Goal: Communication & Community: Answer question/provide support

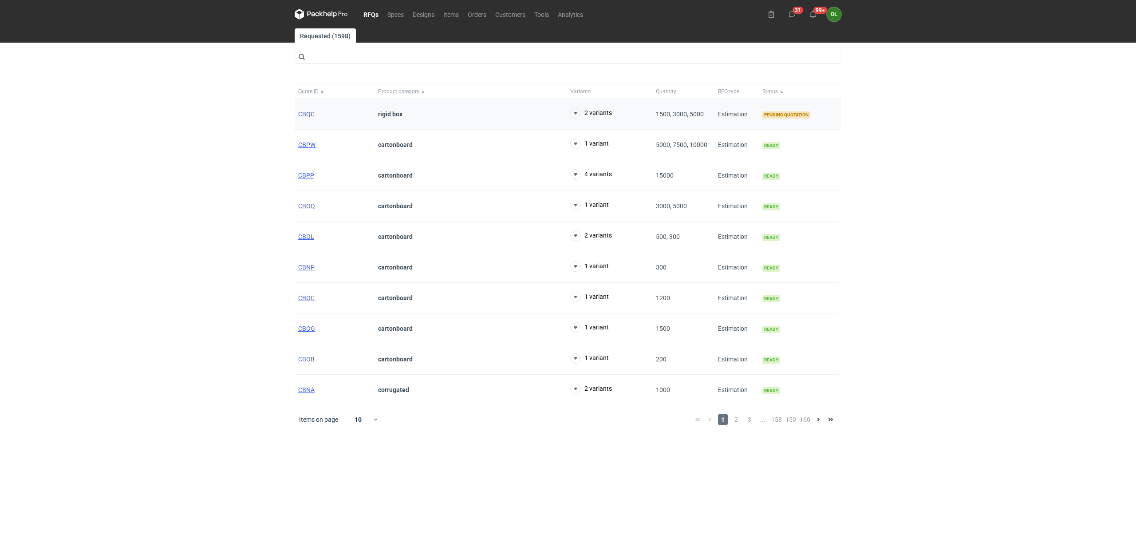
click at [308, 115] on span "CBQC" at bounding box center [306, 114] width 16 height 7
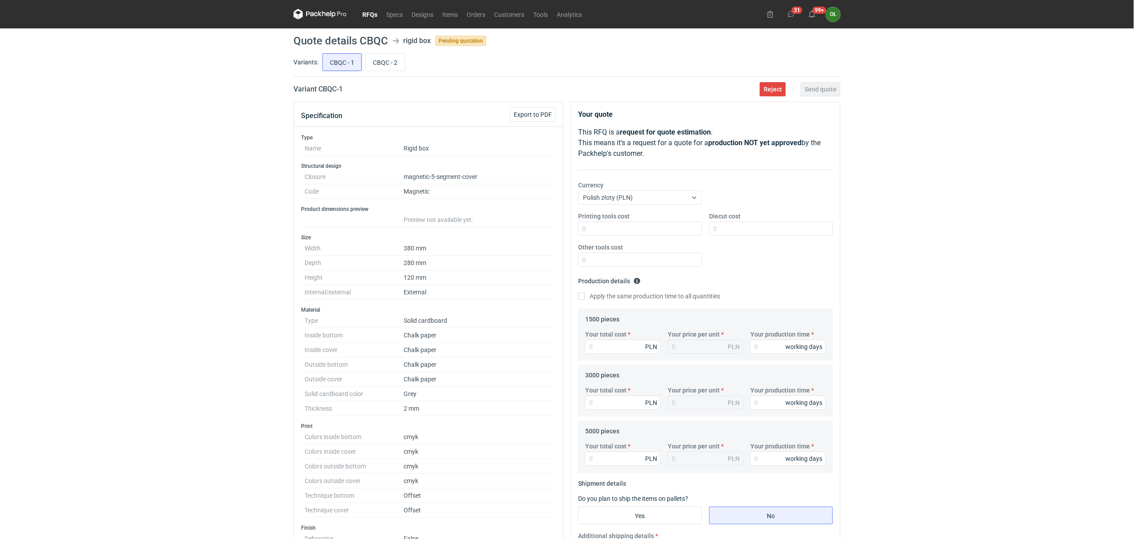
drag, startPoint x: 40, startPoint y: 112, endPoint x: 29, endPoint y: 91, distance: 23.8
click at [40, 112] on div "RFQs Specs Designs Items Orders Customers Tools Analytics 31 99+ OŁ Olga Łopato…" at bounding box center [567, 269] width 1134 height 539
click at [396, 20] on nav "RFQs Specs Designs Items Orders Customers Tools Analytics" at bounding box center [439, 14] width 293 height 28
click at [373, 16] on link "RFQs" at bounding box center [370, 14] width 24 height 11
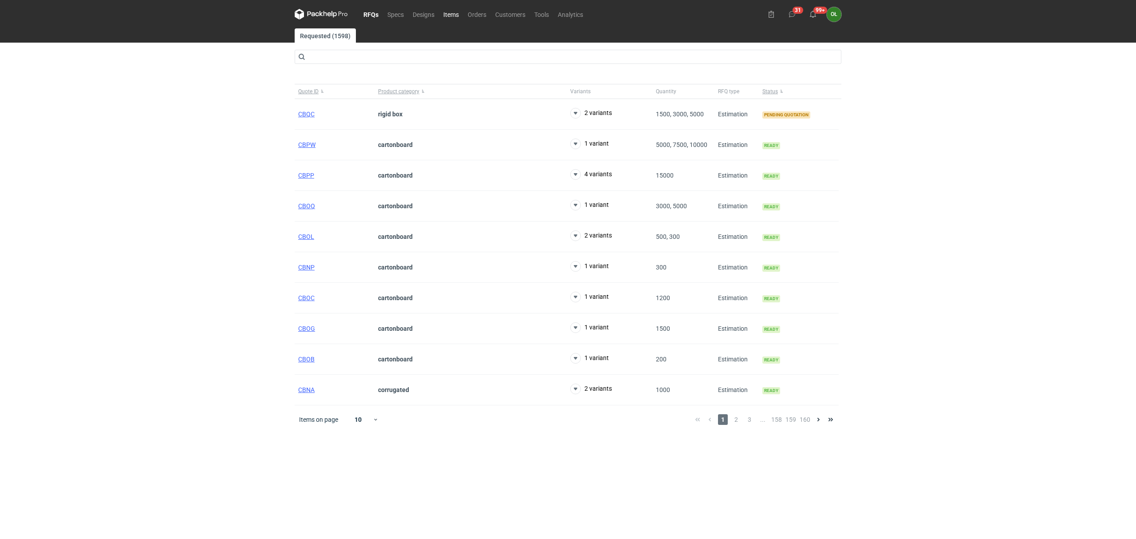
click at [458, 12] on link "Items" at bounding box center [451, 14] width 24 height 11
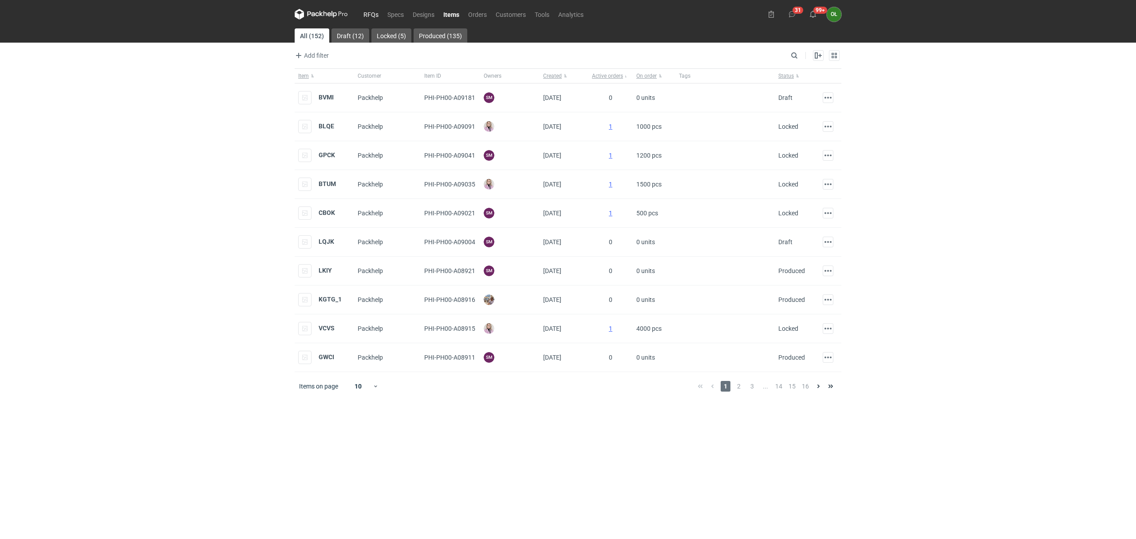
click at [372, 11] on link "RFQs" at bounding box center [371, 14] width 24 height 11
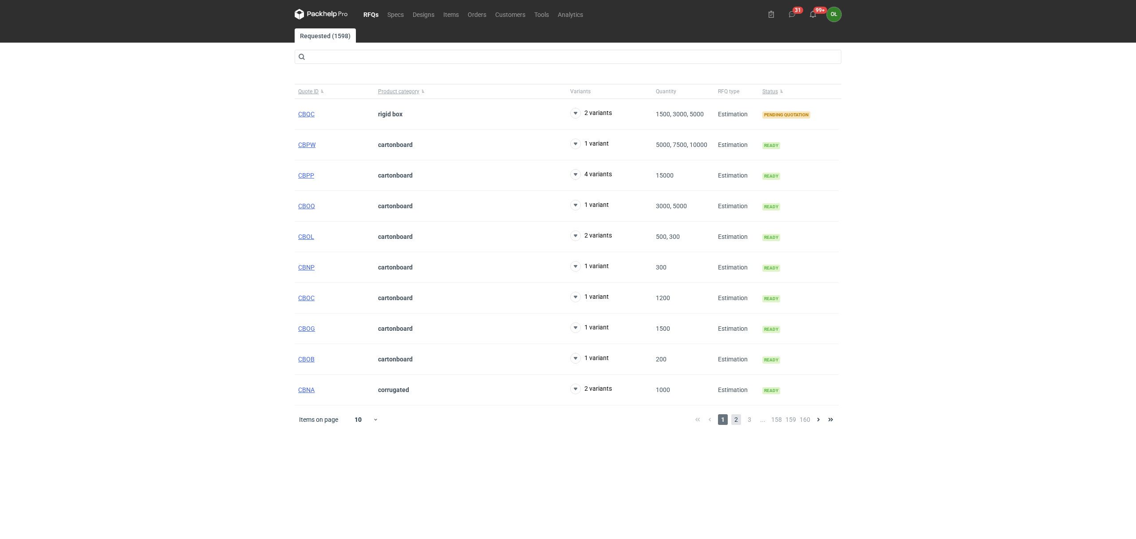
click at [739, 417] on span "2" at bounding box center [737, 419] width 10 height 11
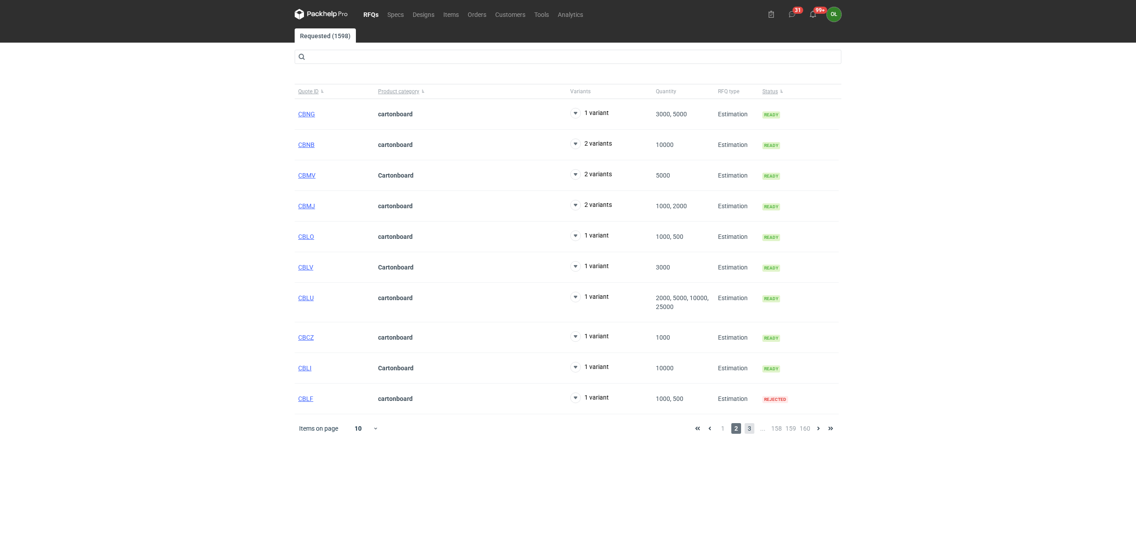
click at [748, 427] on span "3" at bounding box center [750, 428] width 10 height 11
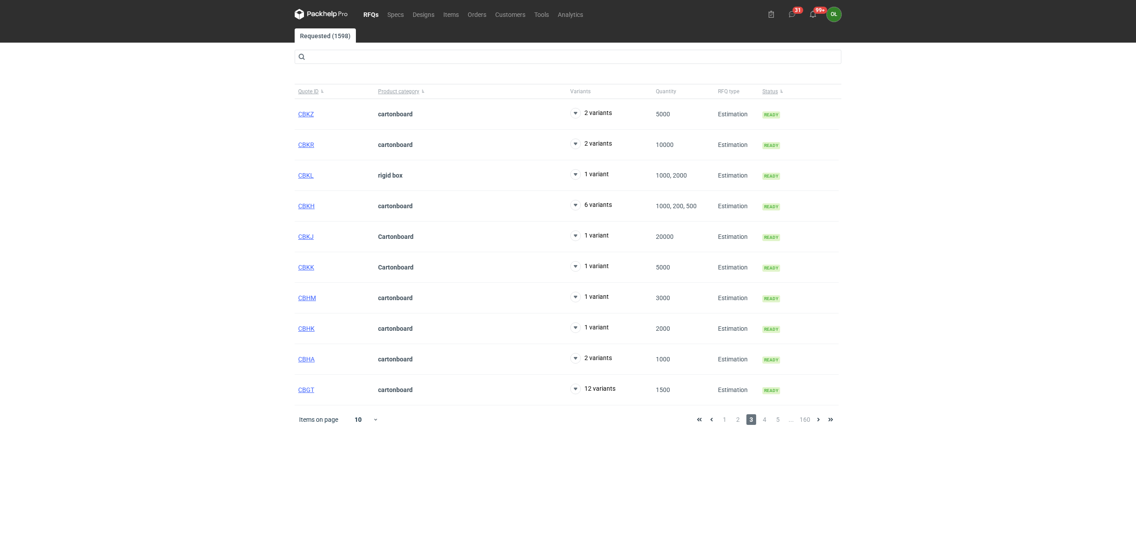
click at [765, 427] on div "Items on page 10 1 2 3 4 5 ... 160" at bounding box center [568, 419] width 547 height 28
click at [766, 420] on span "4" at bounding box center [765, 419] width 10 height 11
click at [777, 428] on span "5" at bounding box center [778, 428] width 10 height 11
click at [778, 421] on span "6" at bounding box center [778, 419] width 10 height 11
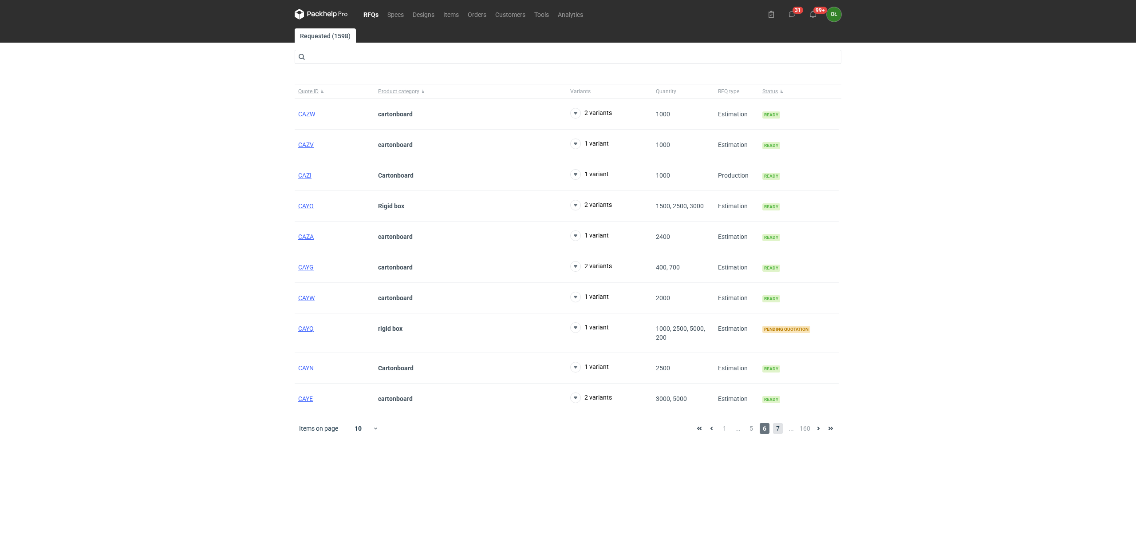
click at [780, 431] on span "7" at bounding box center [778, 428] width 10 height 11
click at [780, 428] on span "8" at bounding box center [778, 428] width 10 height 11
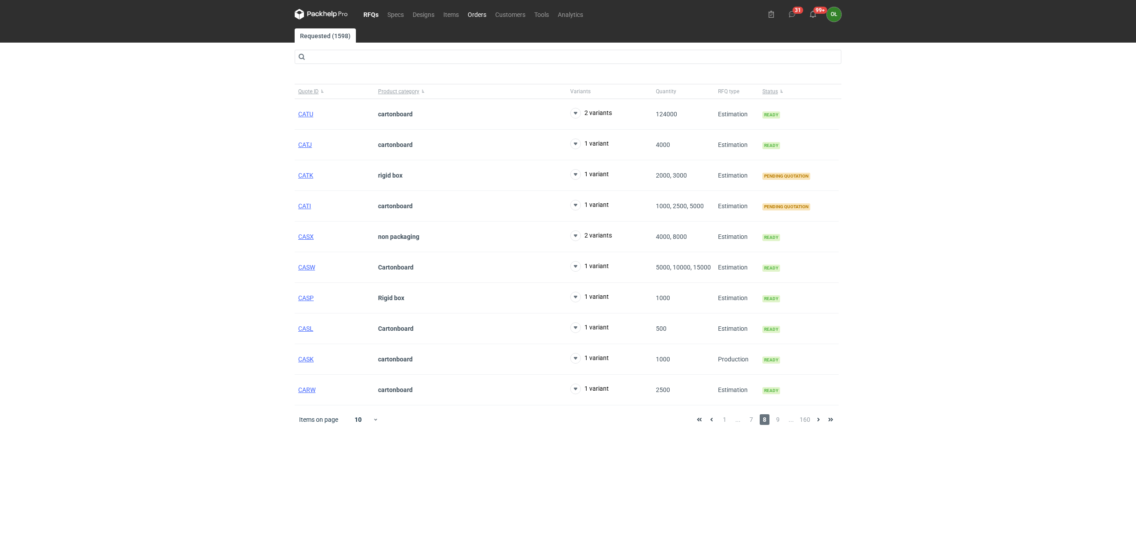
click at [487, 11] on link "Orders" at bounding box center [477, 14] width 28 height 11
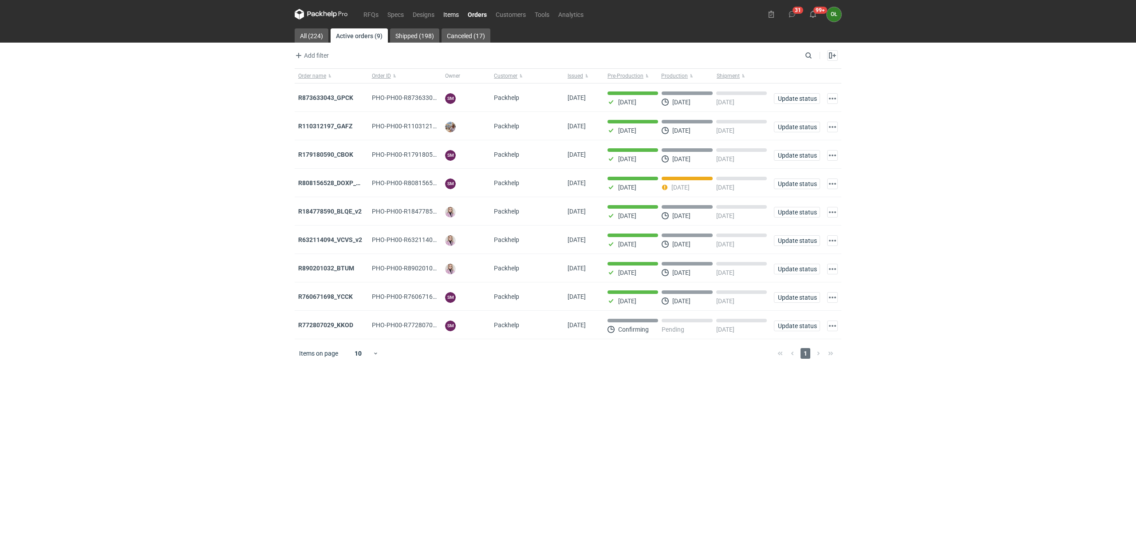
click at [453, 12] on link "Items" at bounding box center [451, 14] width 24 height 11
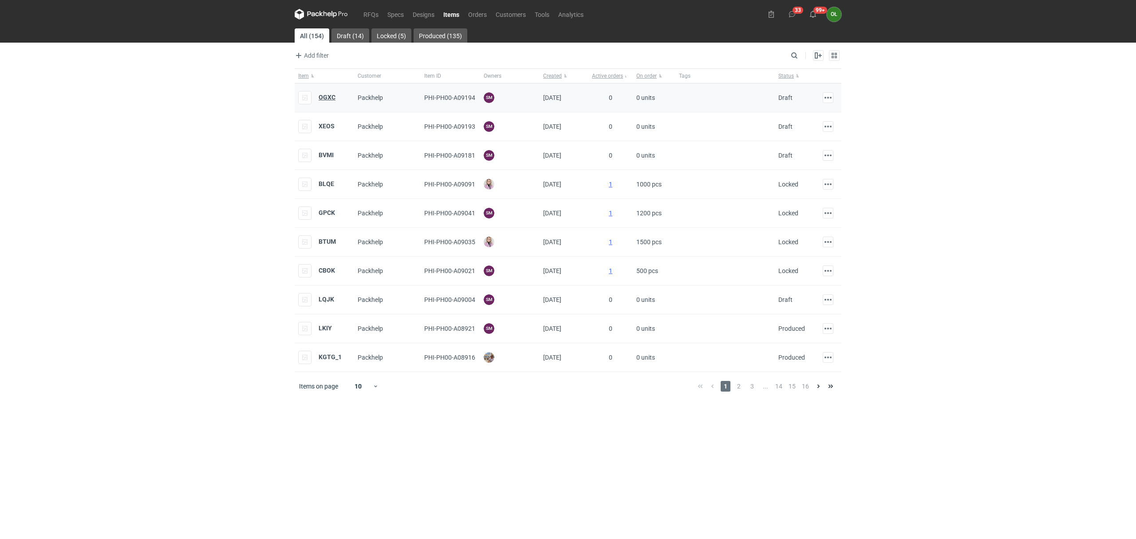
click at [333, 100] on strong "OGXC" at bounding box center [327, 97] width 17 height 7
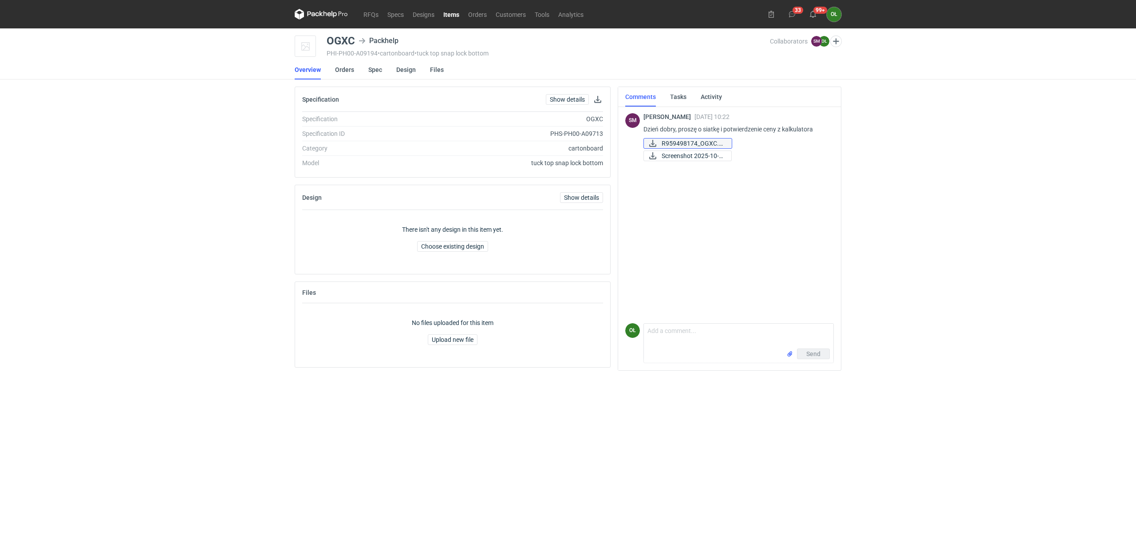
click at [688, 143] on span "R959498174_OGXC.pdf" at bounding box center [693, 144] width 63 height 10
click at [696, 156] on span "Screenshot 2025-10-0..." at bounding box center [693, 156] width 63 height 10
click at [698, 157] on span "Screenshot 2025-10-0..." at bounding box center [693, 156] width 63 height 10
click at [379, 71] on link "Spec" at bounding box center [375, 70] width 14 height 20
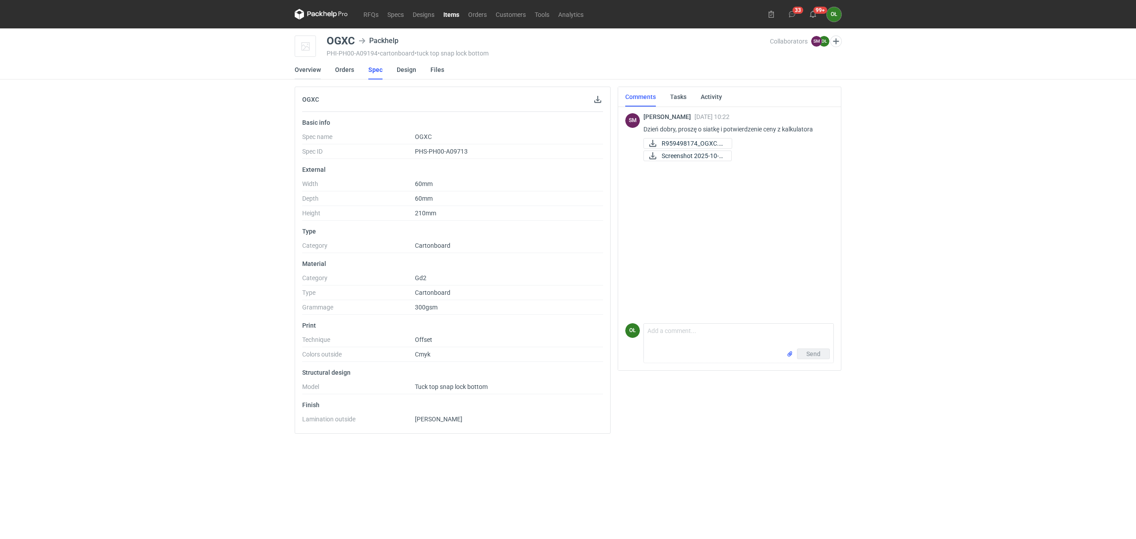
click at [310, 67] on link "Overview" at bounding box center [308, 70] width 26 height 20
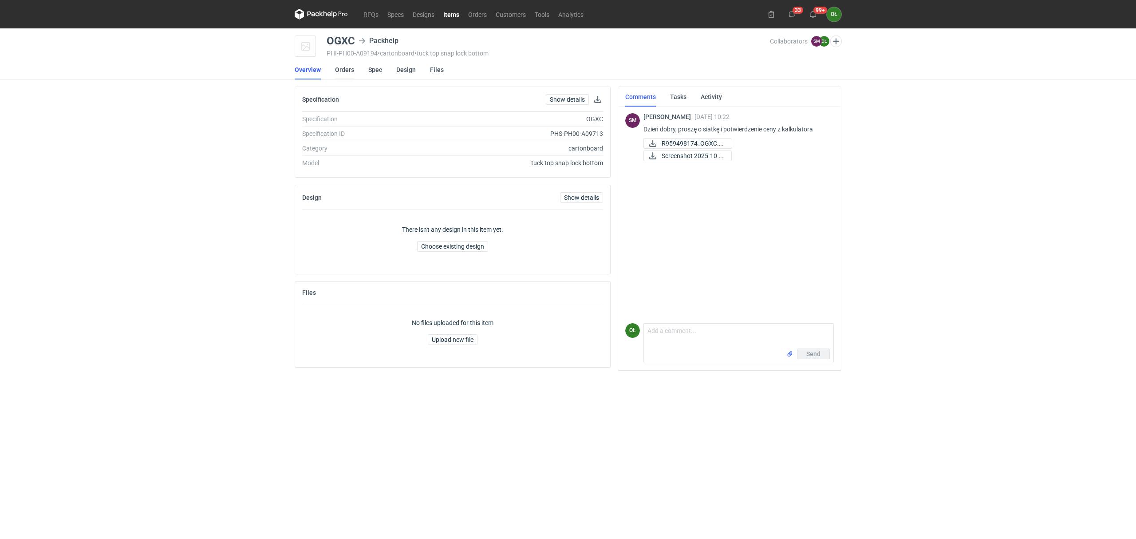
click at [344, 70] on link "Orders" at bounding box center [344, 70] width 19 height 20
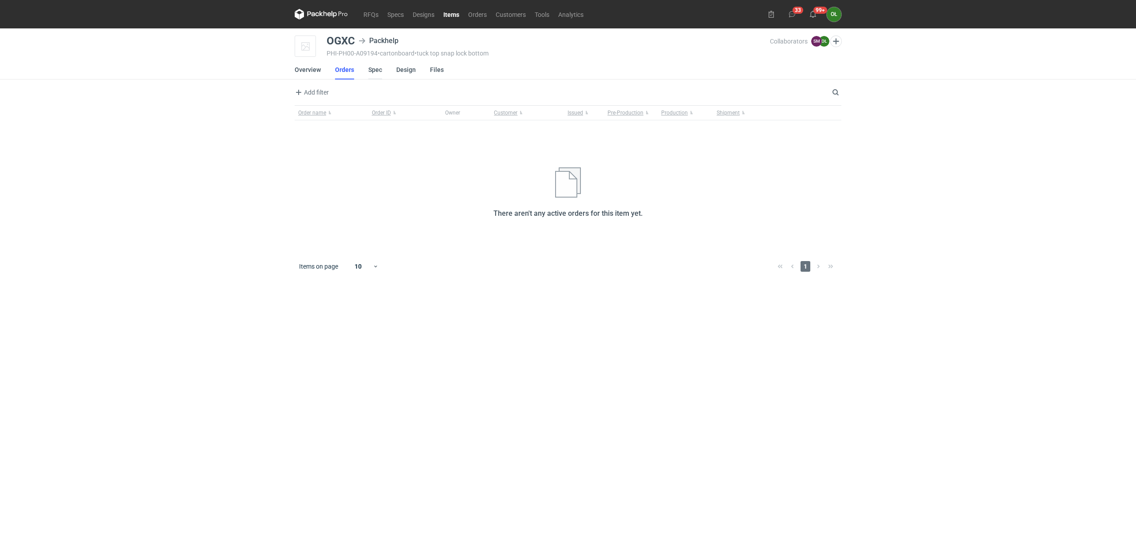
click at [376, 73] on link "Spec" at bounding box center [375, 70] width 14 height 20
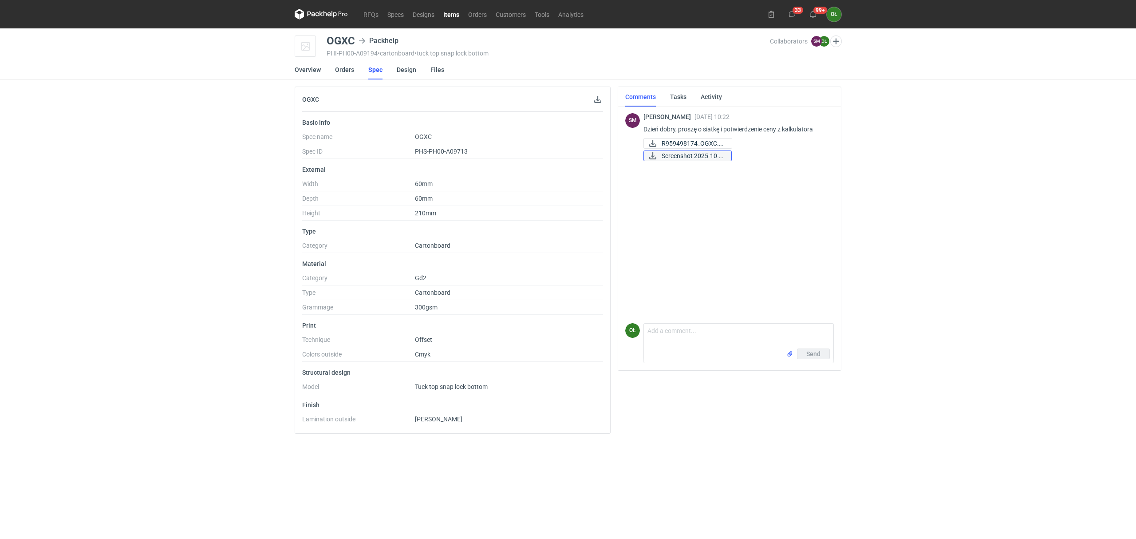
click at [673, 153] on span "Screenshot 2025-10-0..." at bounding box center [693, 156] width 63 height 10
click at [701, 156] on span "Screenshot 2025-10-0..." at bounding box center [693, 156] width 63 height 10
click at [364, 9] on link "RFQs" at bounding box center [371, 14] width 24 height 11
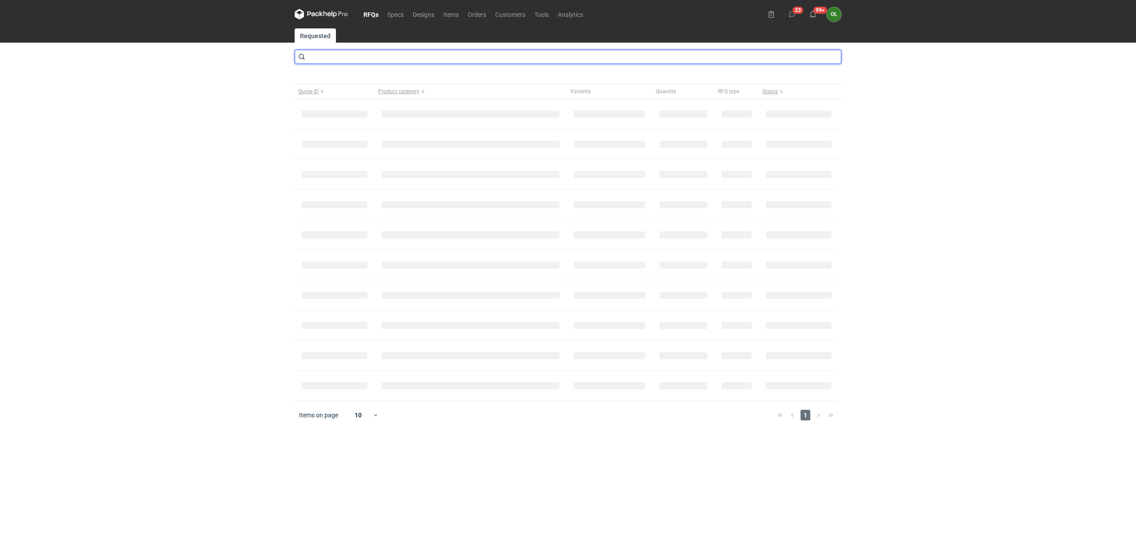
click at [371, 52] on input "text" at bounding box center [568, 57] width 547 height 14
type input "cbef"
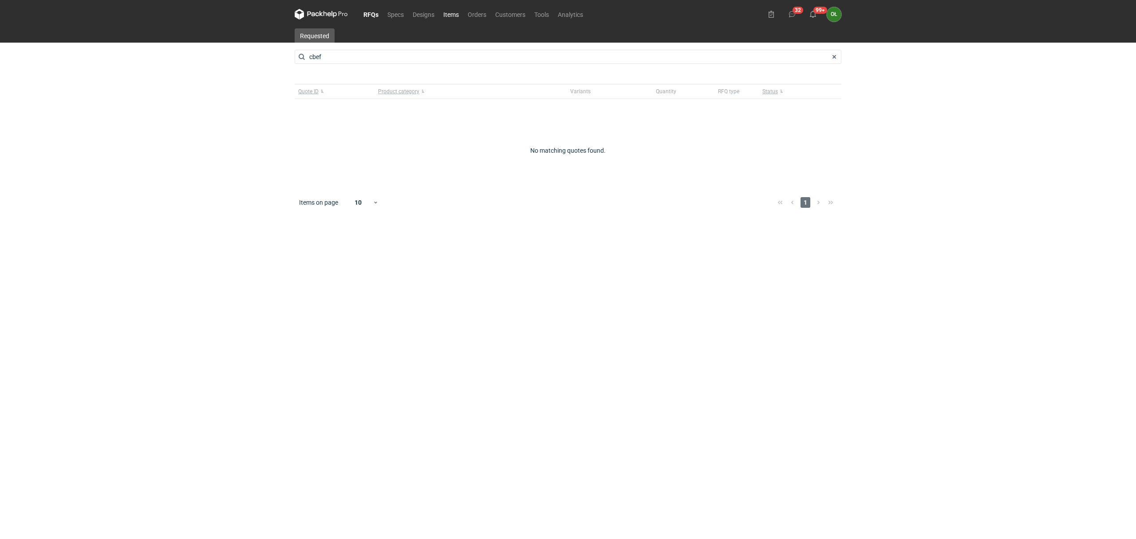
click at [453, 13] on link "Items" at bounding box center [451, 14] width 24 height 11
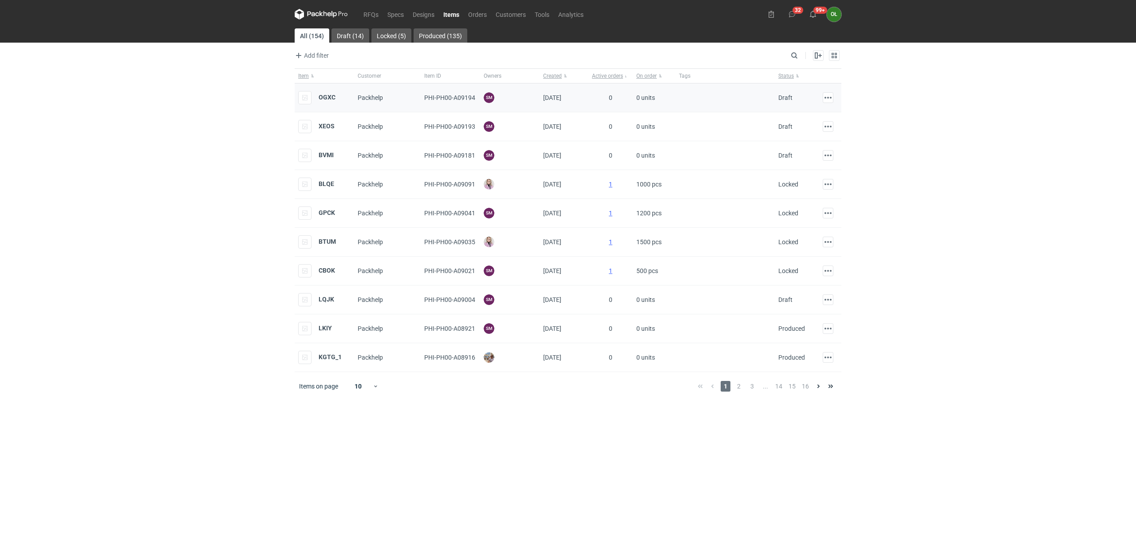
click at [317, 98] on div "OGXC" at bounding box center [316, 97] width 37 height 13
click at [336, 104] on div "OGXC" at bounding box center [324, 97] width 59 height 29
click at [333, 93] on div "OGXC" at bounding box center [316, 97] width 37 height 13
click at [332, 97] on strong "OGXC" at bounding box center [327, 97] width 17 height 7
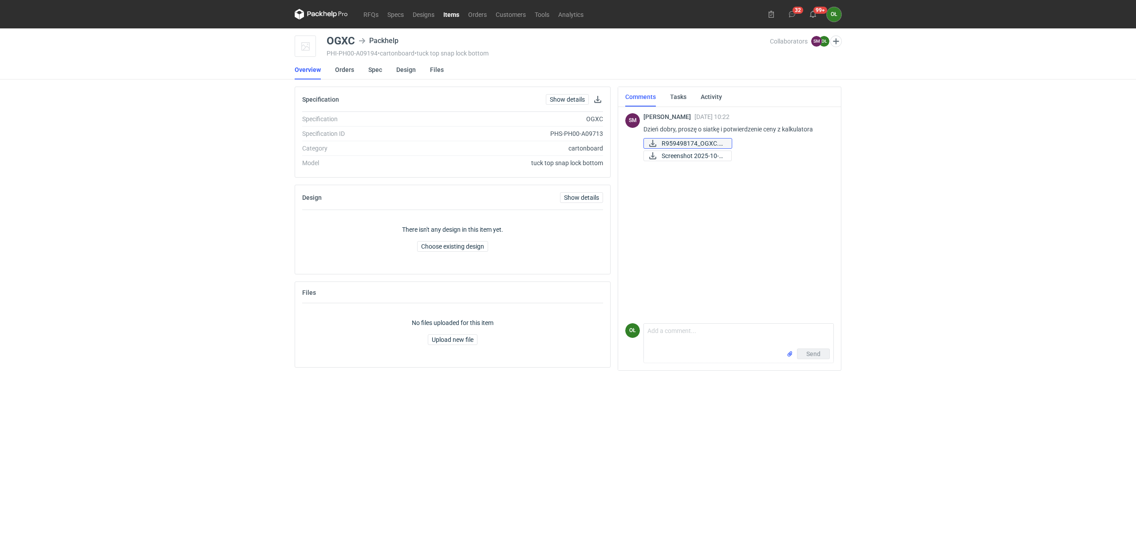
click at [658, 145] on icon at bounding box center [653, 143] width 11 height 7
click at [673, 312] on textarea "Comment message" at bounding box center [739, 317] width 190 height 25
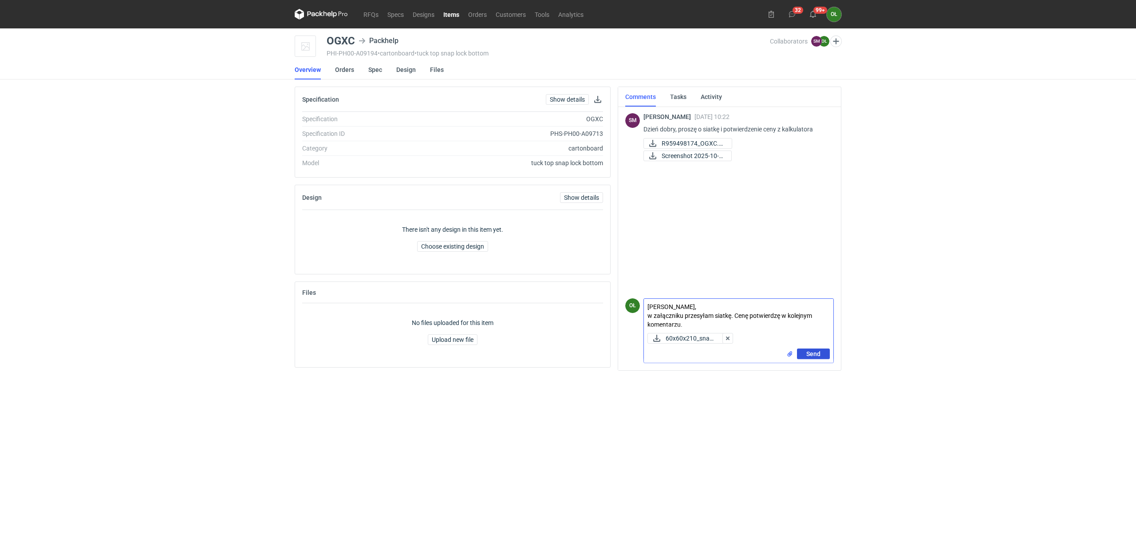
type textarea "[PERSON_NAME], w załączniku przesyłam siatkę. Cenę potwierdzę w kolejnym koment…"
click at [821, 354] on button "Send" at bounding box center [813, 353] width 33 height 11
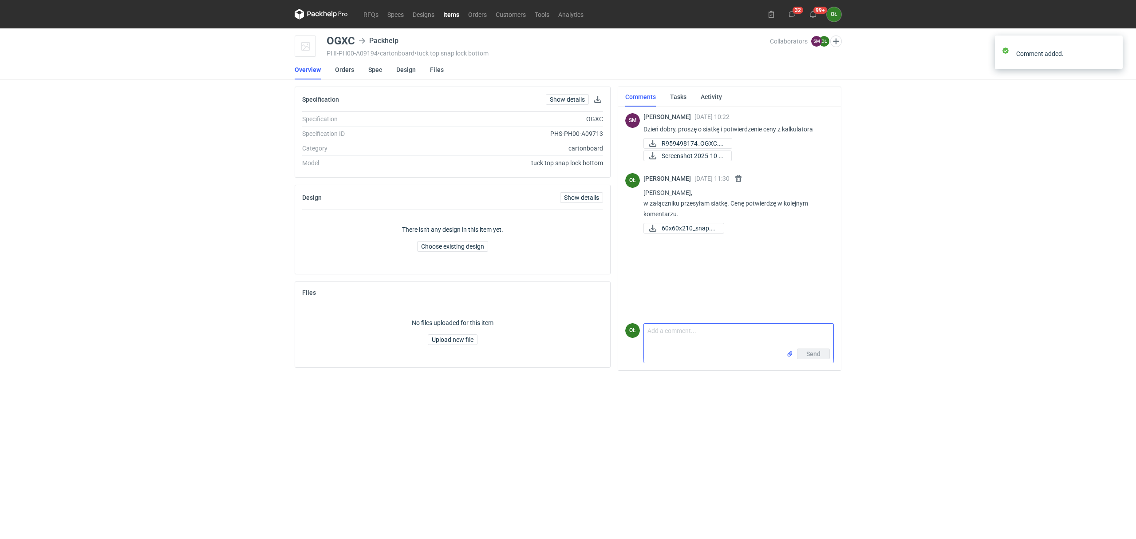
click at [211, 91] on div "RFQs Specs Designs Items Orders Customers Tools Analytics 32 99+ OŁ Olga Łopato…" at bounding box center [568, 269] width 1136 height 539
click at [372, 11] on link "RFQs" at bounding box center [371, 14] width 24 height 11
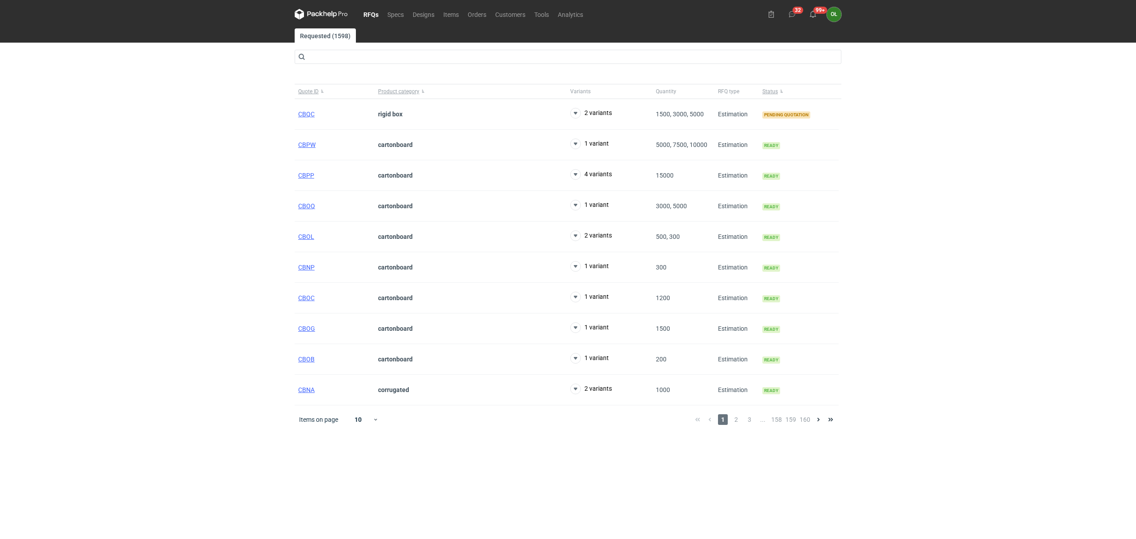
click at [27, 421] on div "RFQs Specs Designs Items Orders Customers Tools Analytics 32 99+ OŁ Olga Łopato…" at bounding box center [568, 269] width 1136 height 539
click at [370, 13] on link "RFQs" at bounding box center [371, 14] width 24 height 11
click at [309, 114] on span "CBQH" at bounding box center [306, 114] width 17 height 7
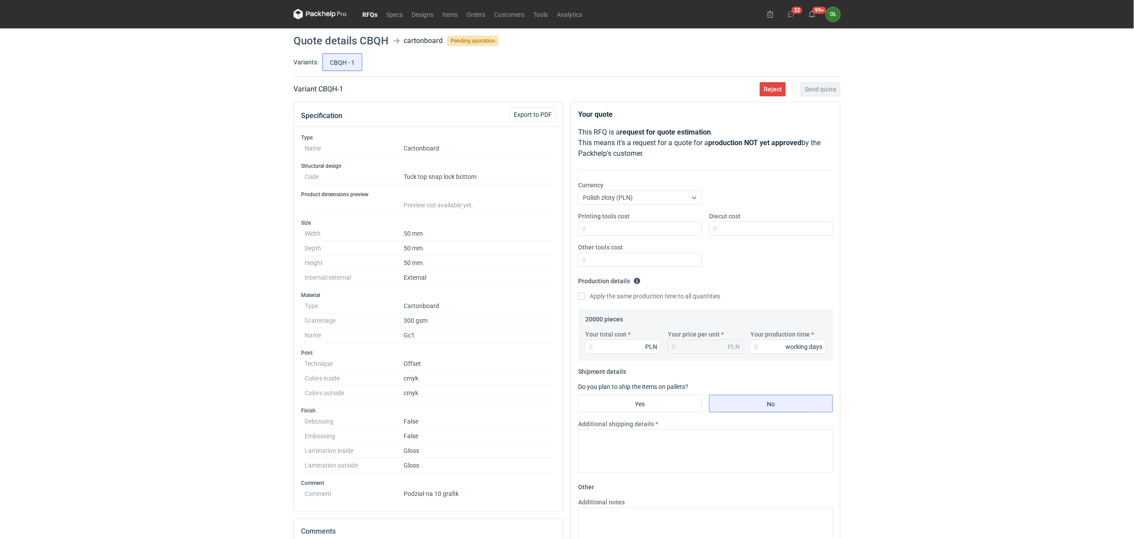
click at [255, 144] on div "RFQs Specs Designs Items Orders Customers Tools Analytics 32 99+ OŁ [PERSON_NAM…" at bounding box center [567, 269] width 1134 height 539
click at [369, 14] on link "RFQs" at bounding box center [370, 14] width 24 height 11
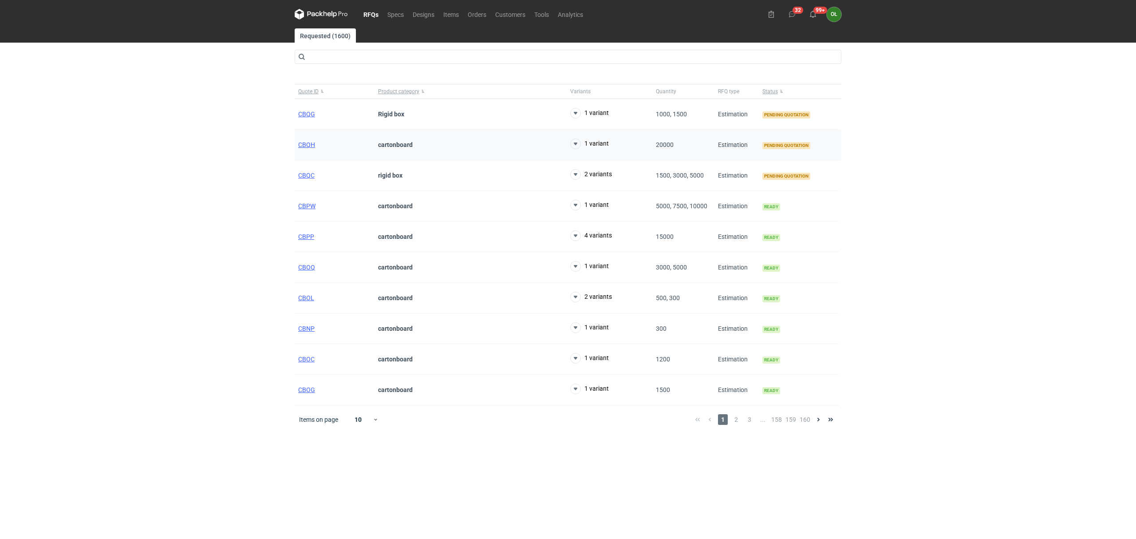
click at [310, 150] on div "CBQH" at bounding box center [335, 145] width 80 height 31
click at [310, 147] on span "CBQH" at bounding box center [306, 144] width 17 height 7
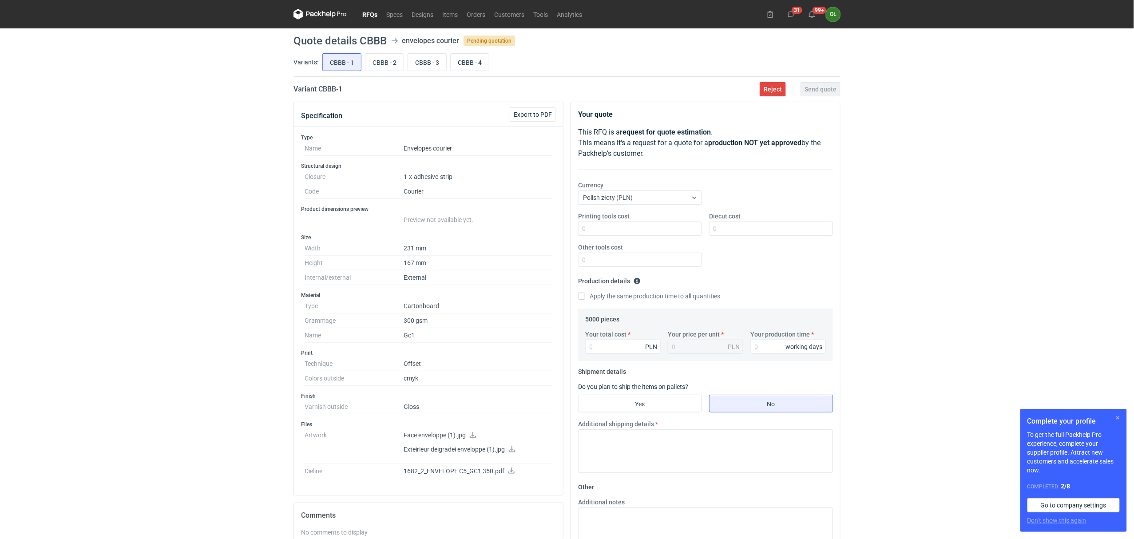
click at [1116, 416] on button "button" at bounding box center [1118, 417] width 11 height 11
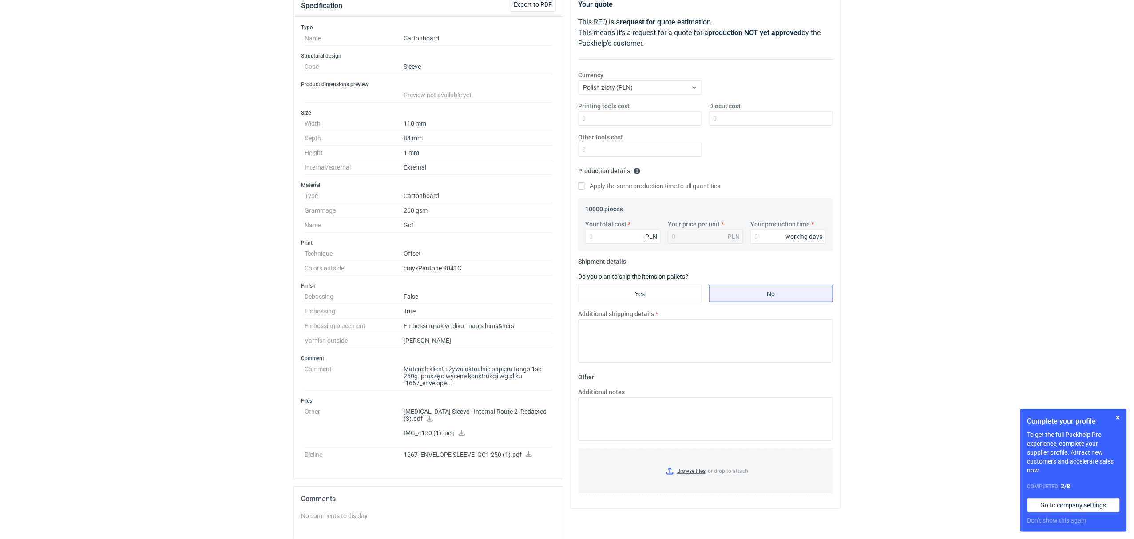
scroll to position [118, 0]
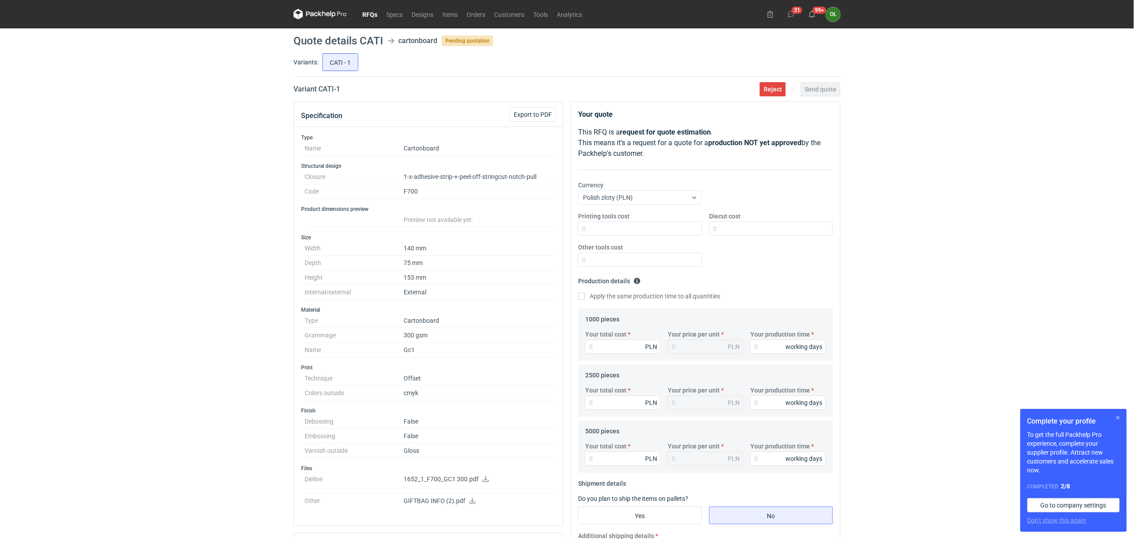
click at [1121, 420] on button "button" at bounding box center [1118, 417] width 11 height 11
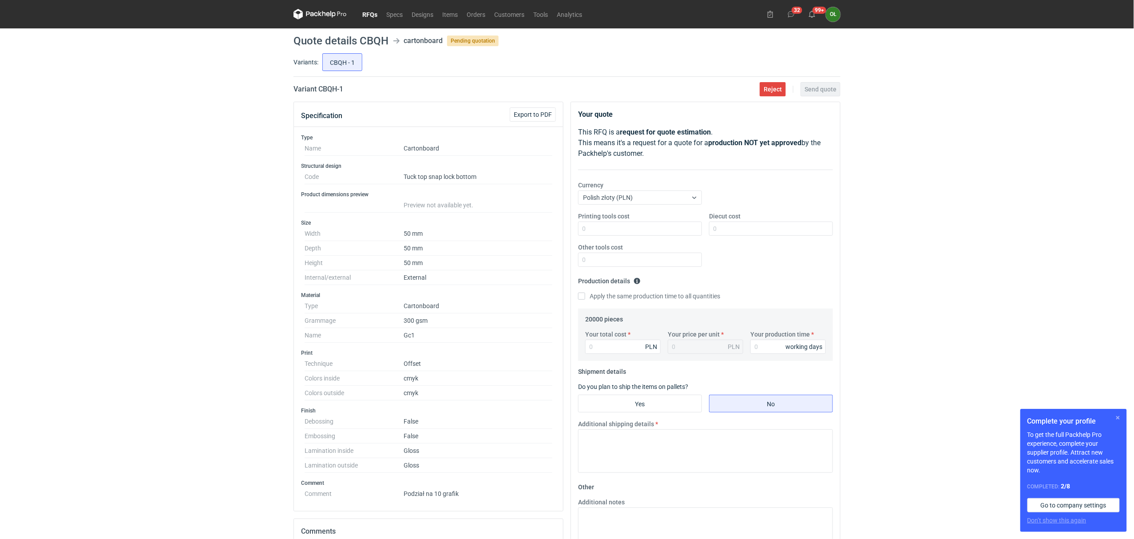
click at [1119, 423] on button "button" at bounding box center [1118, 417] width 11 height 11
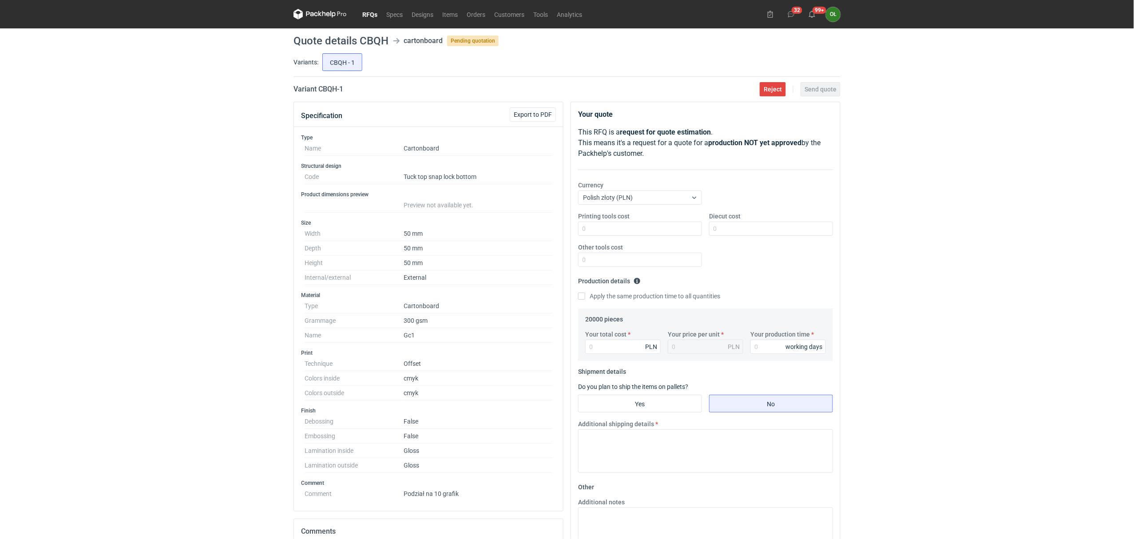
click at [367, 11] on link "RFQs" at bounding box center [370, 14] width 24 height 11
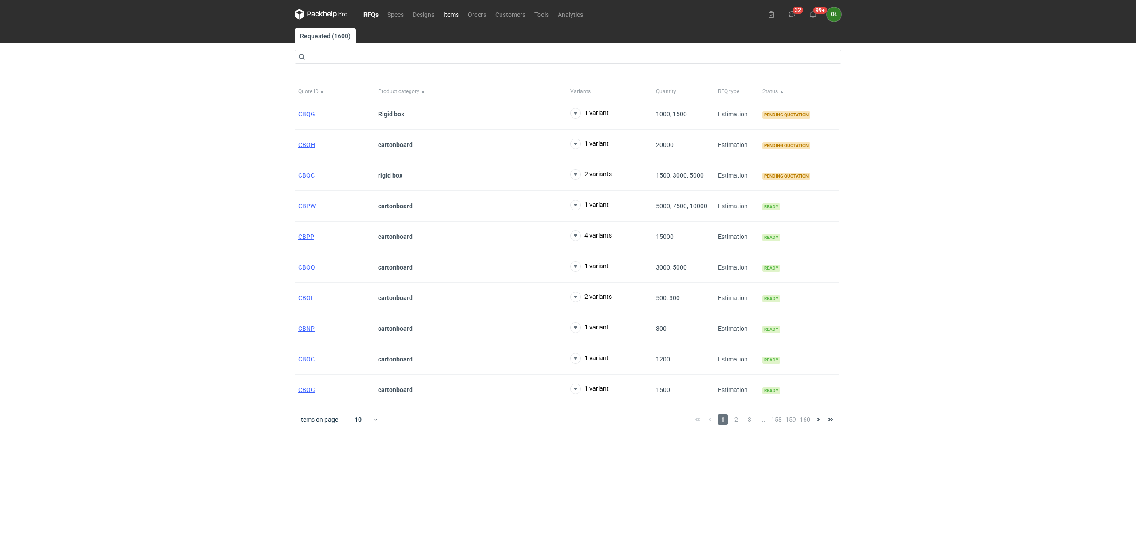
click at [450, 12] on link "Items" at bounding box center [451, 14] width 24 height 11
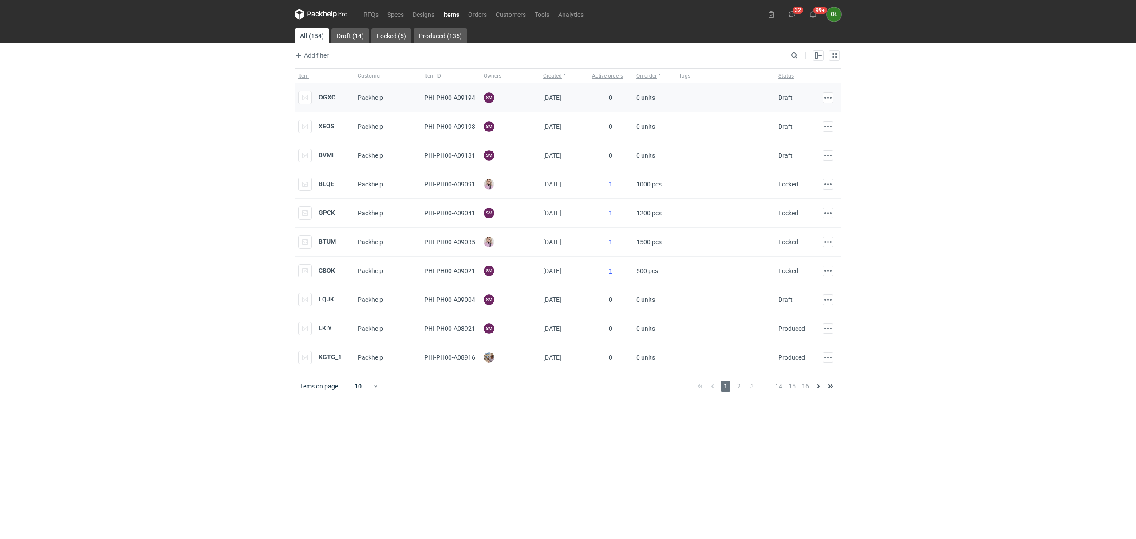
click at [320, 99] on strong "OGXC" at bounding box center [327, 97] width 17 height 7
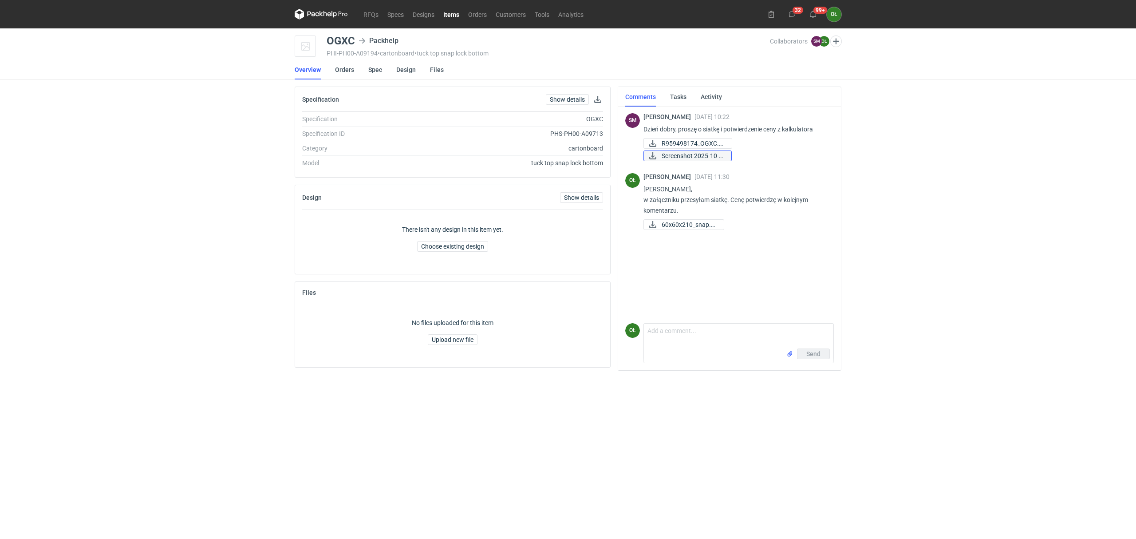
click at [687, 159] on span "Screenshot 2025-10-0..." at bounding box center [693, 156] width 63 height 10
click at [370, 68] on link "Spec" at bounding box center [375, 70] width 14 height 20
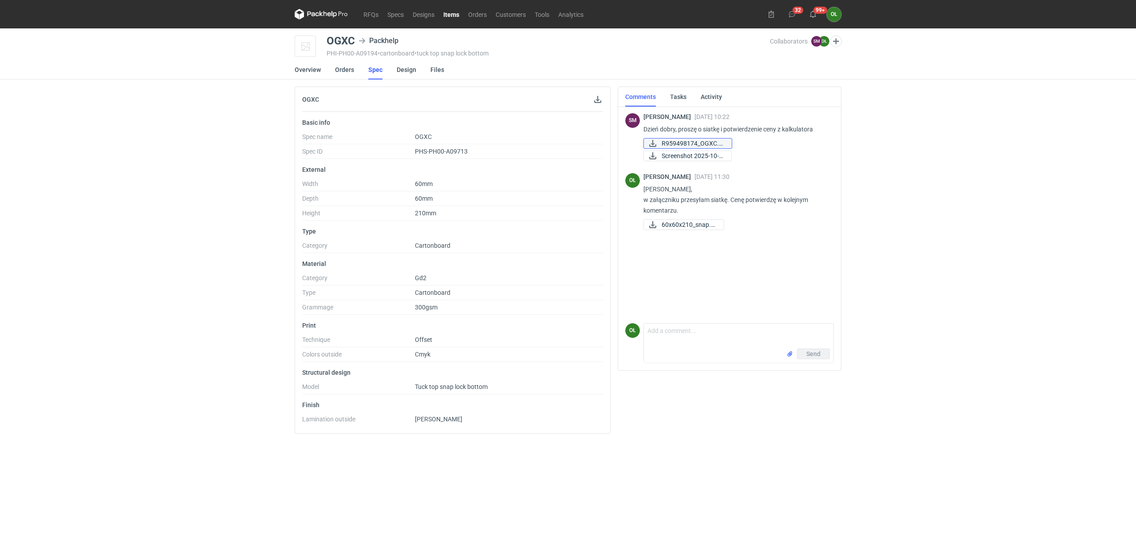
click at [712, 145] on span "R959498174_OGXC.pdf" at bounding box center [693, 144] width 63 height 10
click at [309, 71] on link "Overview" at bounding box center [308, 70] width 26 height 20
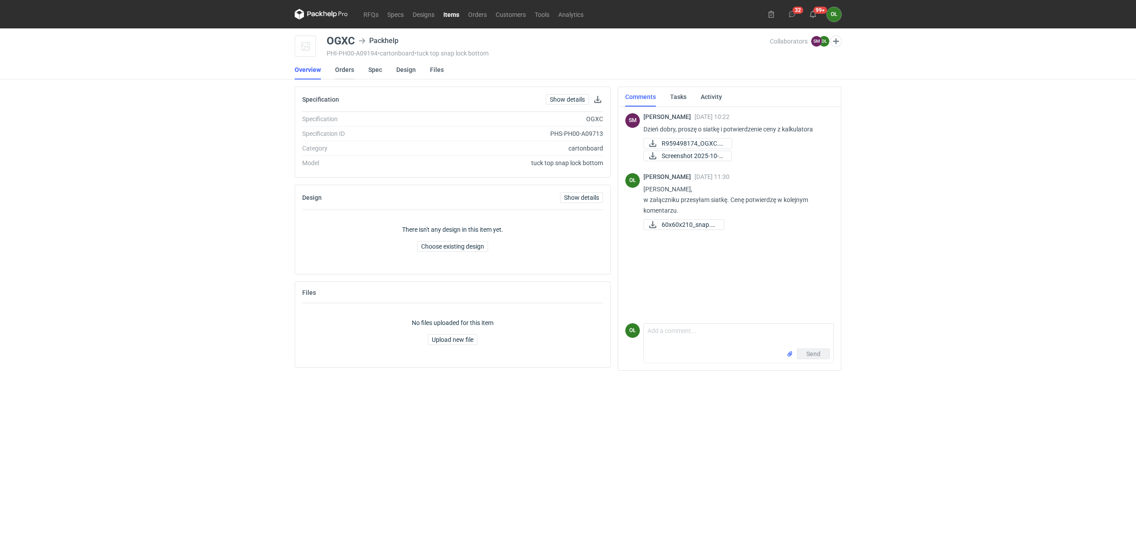
click at [337, 71] on link "Orders" at bounding box center [344, 70] width 19 height 20
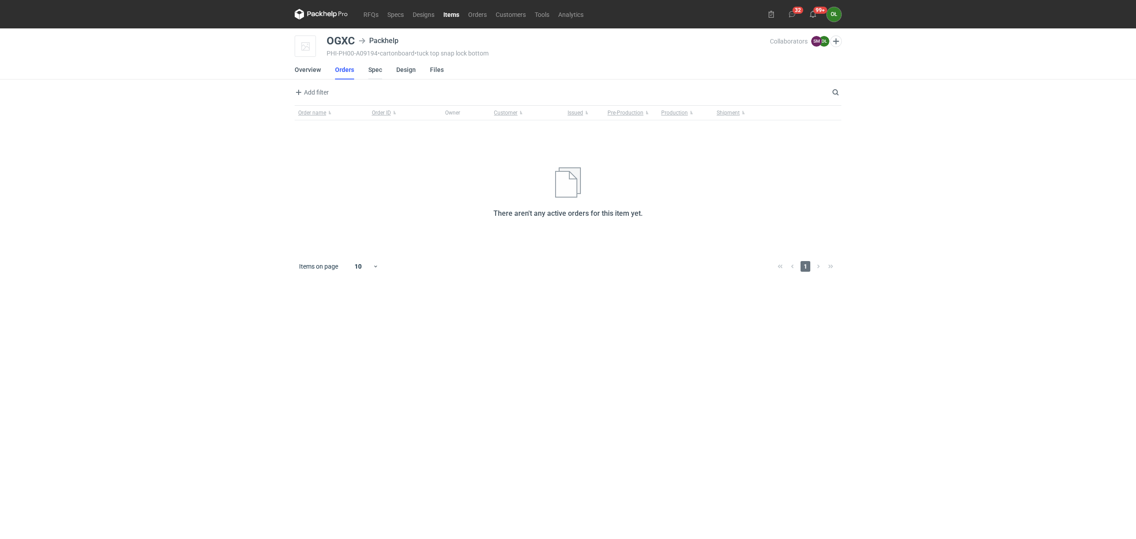
click at [374, 73] on link "Spec" at bounding box center [375, 70] width 14 height 20
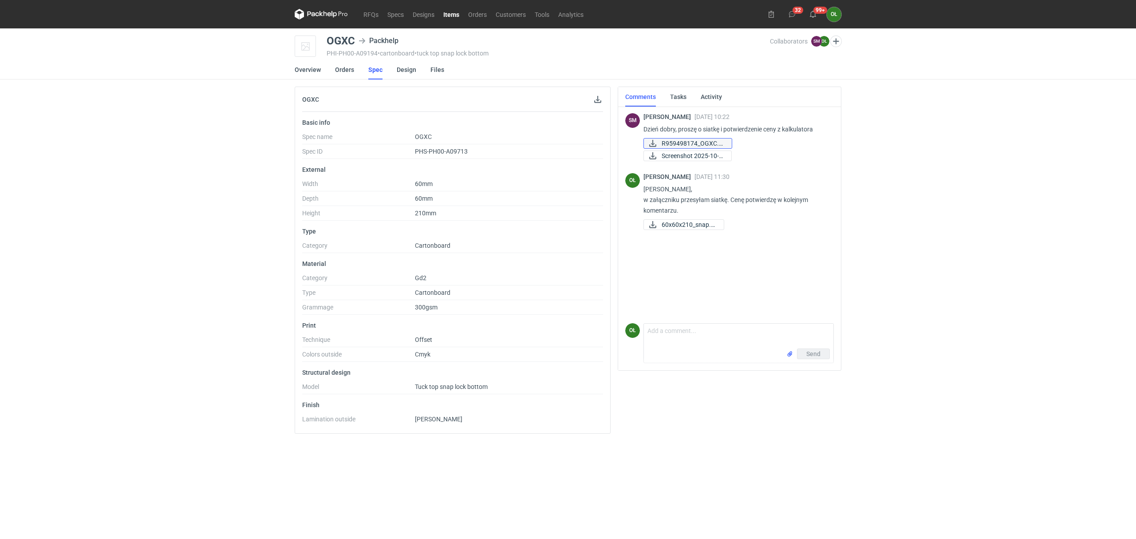
click at [681, 142] on span "R959498174_OGXC.pdf" at bounding box center [693, 144] width 63 height 10
click at [686, 155] on span "Screenshot 2025-10-0..." at bounding box center [693, 156] width 63 height 10
click at [698, 157] on span "Screenshot 2025-10-0..." at bounding box center [693, 156] width 63 height 10
click at [215, 147] on div "RFQs Specs Designs Items Orders Customers Tools Analytics 32 99+ OŁ Olga Łopato…" at bounding box center [568, 269] width 1136 height 539
click at [689, 336] on textarea "Comment message" at bounding box center [739, 336] width 190 height 25
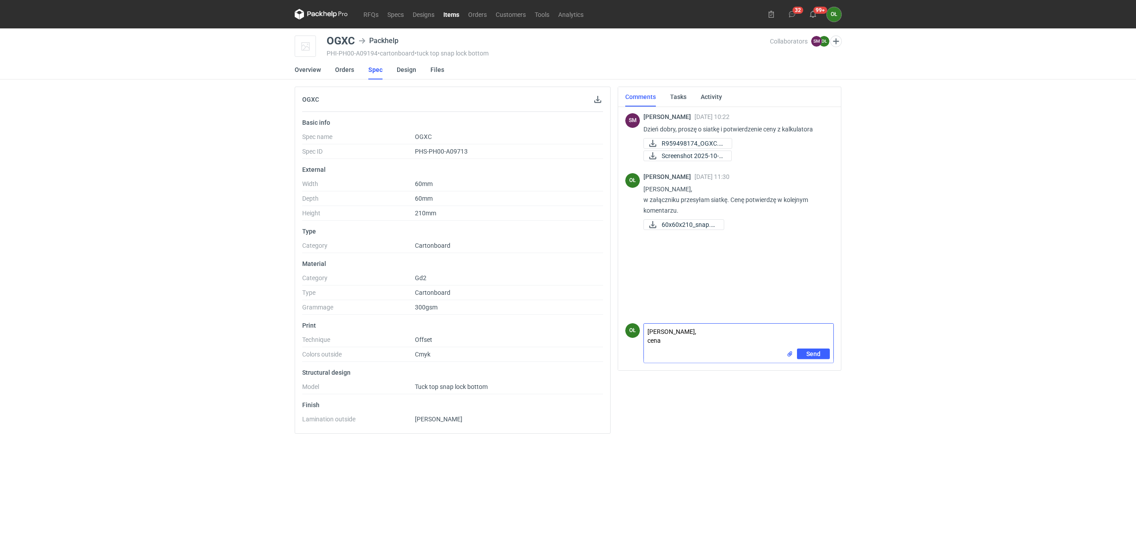
click at [675, 338] on textarea "Panie Sebastianie, cena" at bounding box center [739, 336] width 190 height 25
type textarea "[PERSON_NAME], koszt wykonania pudelek to 1650,00 pln + 650,00 pln wykrojnik"
click at [801, 358] on button "Send" at bounding box center [813, 353] width 33 height 11
click at [202, 292] on div "RFQs Specs Designs Items Orders Customers Tools Analytics 32 99+ OŁ Olga Łopato…" at bounding box center [568, 269] width 1136 height 539
drag, startPoint x: 212, startPoint y: 394, endPoint x: 212, endPoint y: 390, distance: 4.5
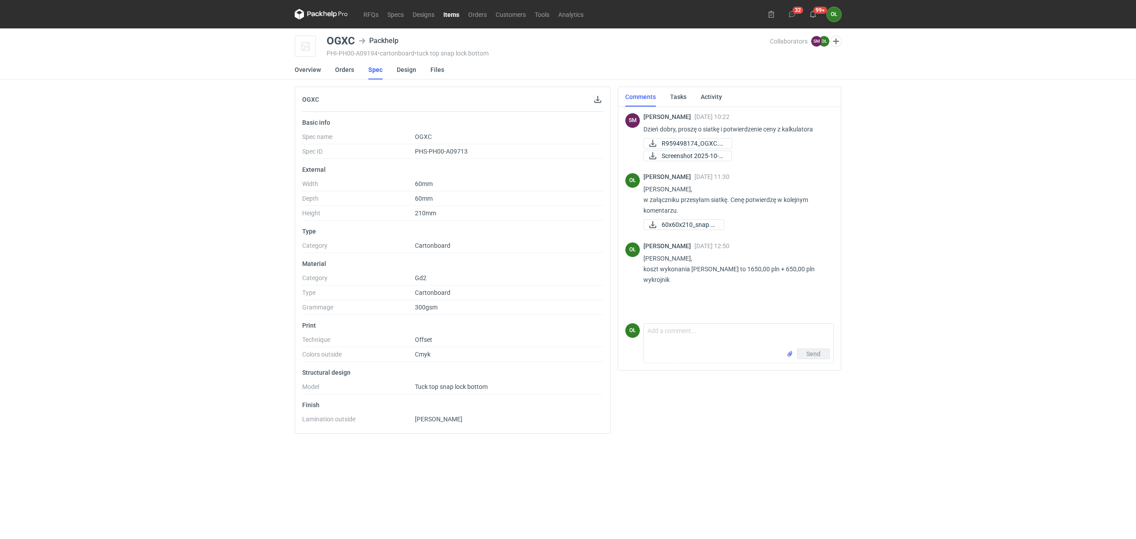
click at [211, 394] on div "RFQs Specs Designs Items Orders Customers Tools Analytics 32 99+ OŁ Olga Łopato…" at bounding box center [568, 269] width 1136 height 539
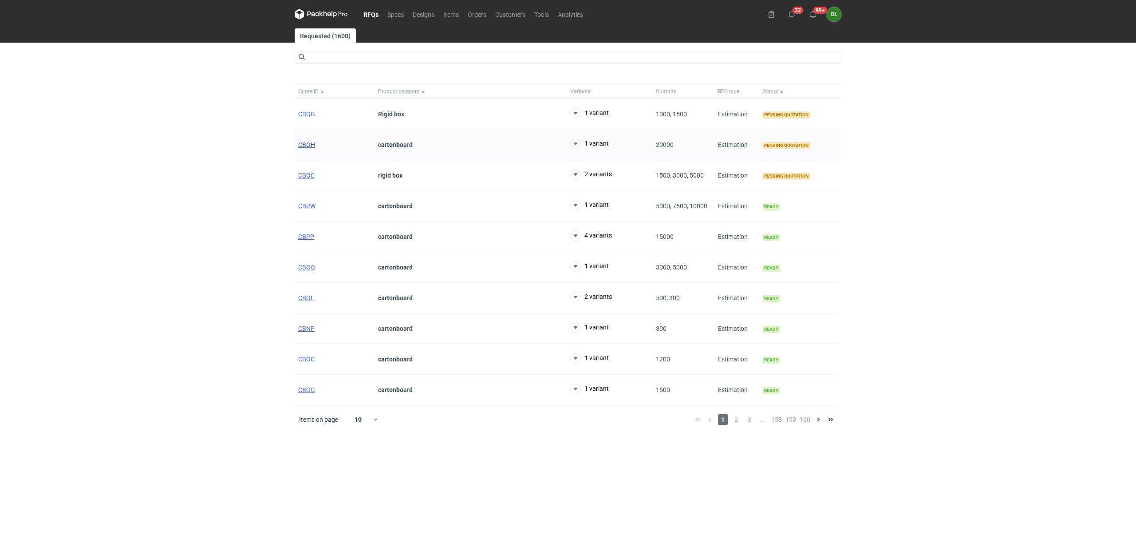
click at [311, 145] on span "CBQH" at bounding box center [306, 144] width 17 height 7
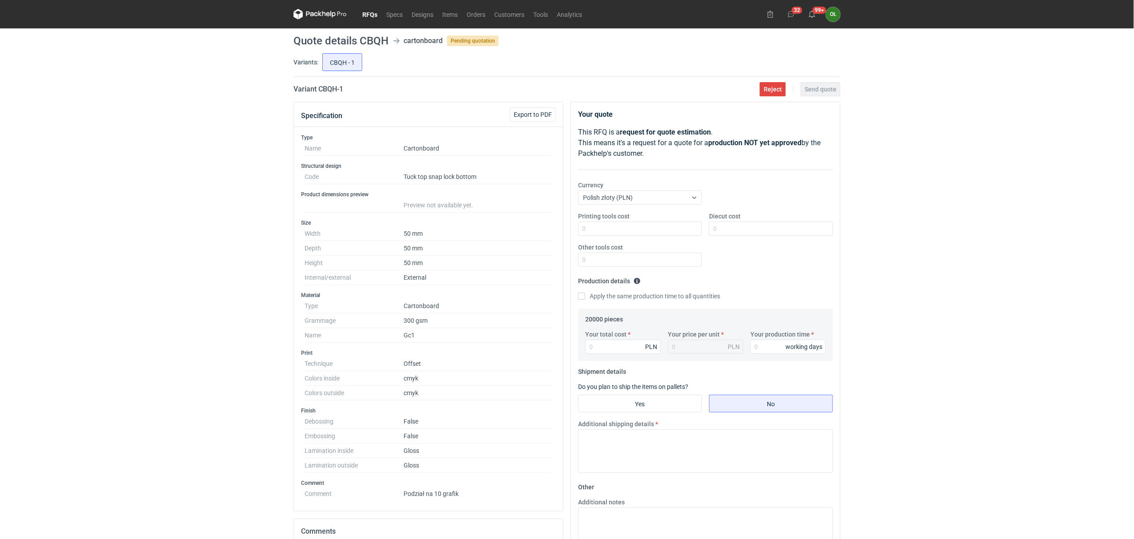
click at [146, 102] on div "RFQs Specs Designs Items Orders Customers Tools Analytics 32 99+ OŁ [PERSON_NAM…" at bounding box center [567, 269] width 1134 height 539
click at [1077, 47] on div "RFQs Specs Designs Items Orders Customers Tools Analytics 32 99+ OŁ [PERSON_NAM…" at bounding box center [567, 269] width 1134 height 539
click at [447, 9] on link "Items" at bounding box center [450, 14] width 24 height 11
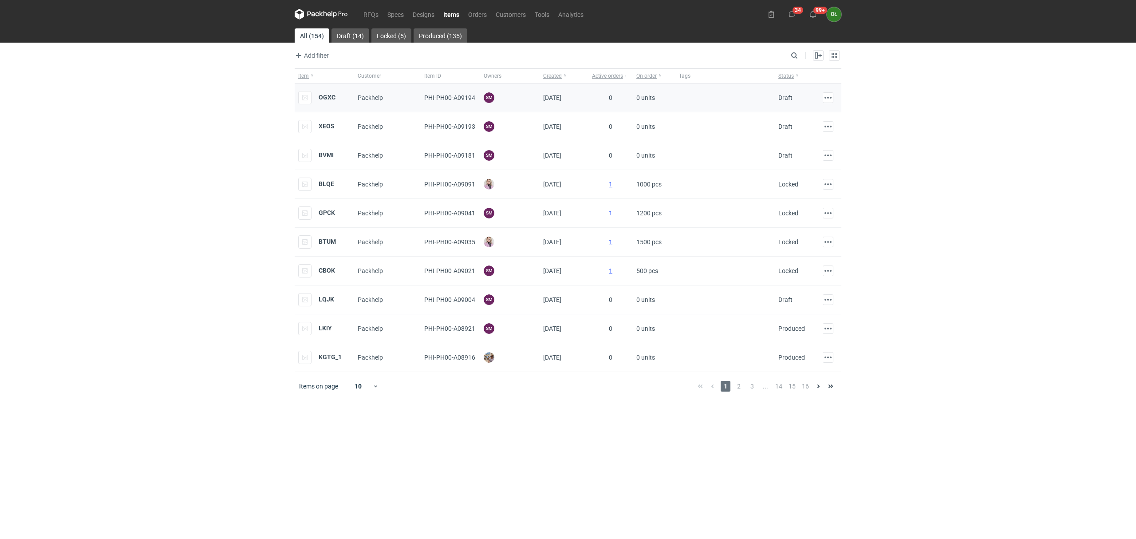
click at [322, 93] on div "OGXC" at bounding box center [316, 97] width 37 height 13
click at [325, 93] on div "OGXC" at bounding box center [316, 97] width 37 height 13
click at [325, 96] on strong "OGXC" at bounding box center [327, 97] width 17 height 7
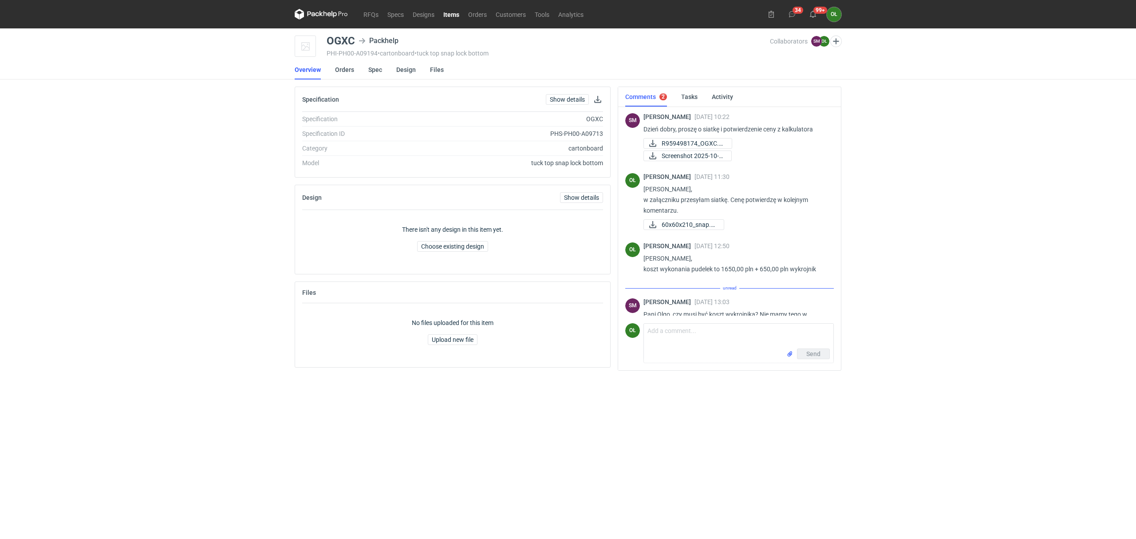
scroll to position [23, 0]
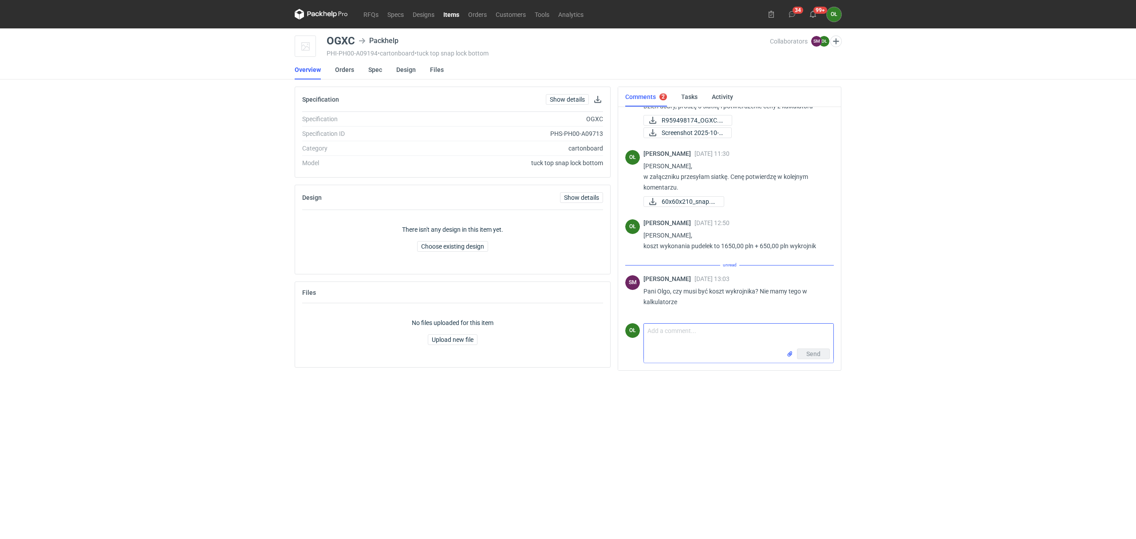
click at [725, 330] on textarea "Comment message" at bounding box center [739, 336] width 190 height 25
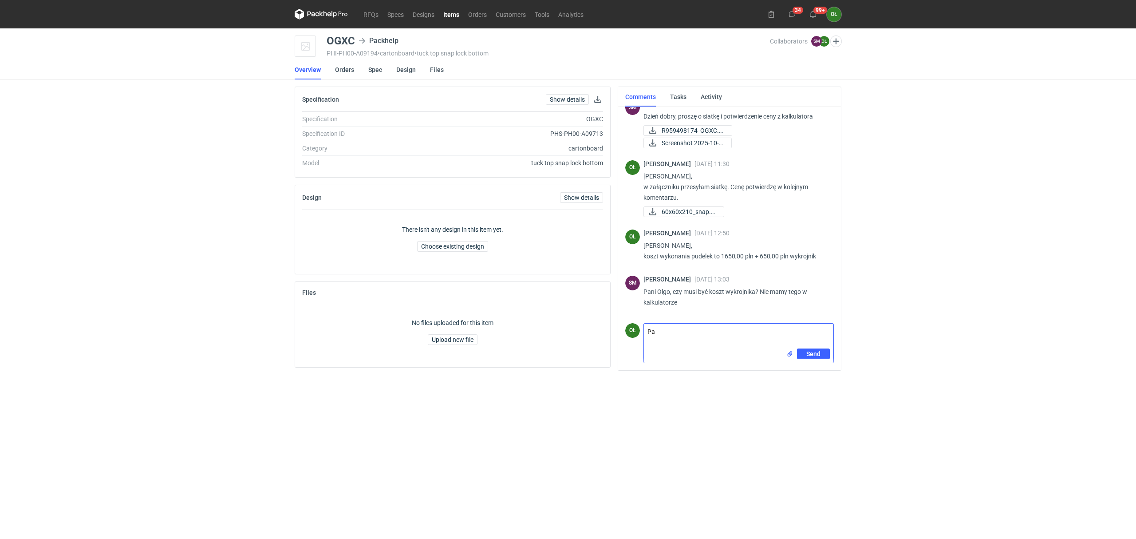
type textarea "P"
drag, startPoint x: 774, startPoint y: 348, endPoint x: 792, endPoint y: 337, distance: 20.7
click at [792, 337] on textarea "[PERSON_NAME], czy mogłabym prosić o wgląd do tego kalkulatora ? Ile użytków zo…" at bounding box center [739, 335] width 190 height 31
type textarea "[PERSON_NAME], czy mogłabym prosić o wgląd do tego kalkulatora ?"
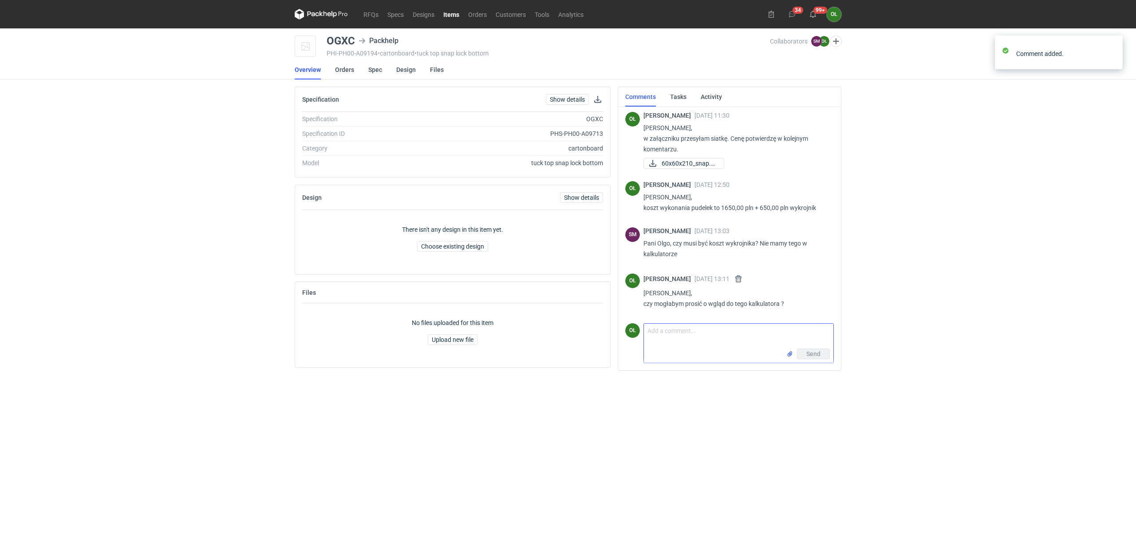
scroll to position [63, 0]
drag, startPoint x: 116, startPoint y: 162, endPoint x: 182, endPoint y: 154, distance: 66.5
click at [122, 162] on div "RFQs Specs Designs Items Orders Customers Tools Analytics 34 99+ OŁ [PERSON_NAM…" at bounding box center [568, 269] width 1136 height 539
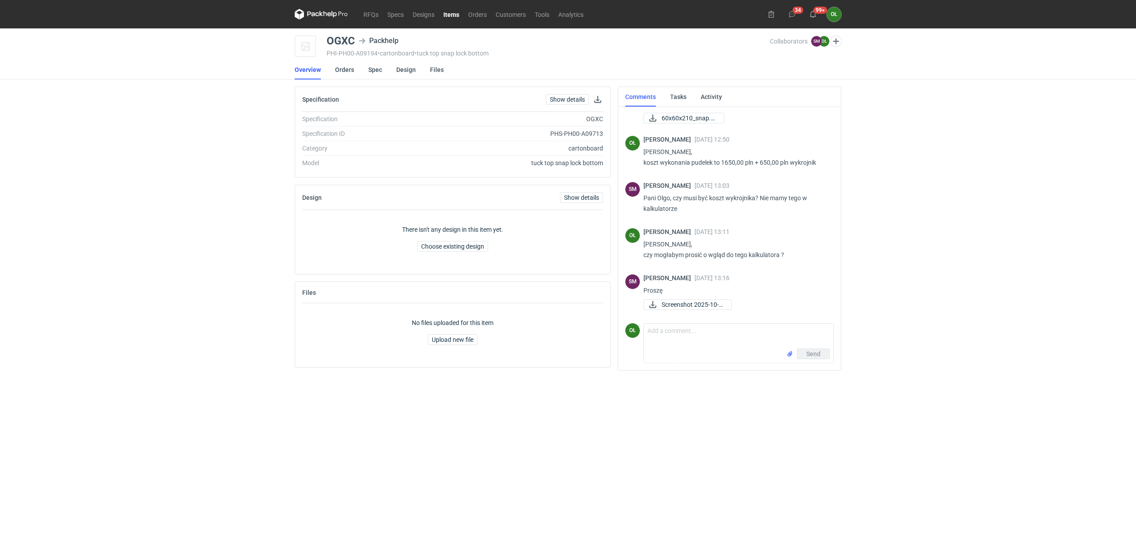
scroll to position [107, 0]
click at [723, 305] on span "Screenshot 2025-10-0..." at bounding box center [693, 304] width 63 height 10
click at [678, 333] on textarea "Comment message" at bounding box center [739, 336] width 190 height 25
click at [677, 306] on span "Screenshot 2025-10-0..." at bounding box center [693, 304] width 63 height 10
click at [696, 344] on textarea "[PERSON_NAME], na arkuszu" at bounding box center [739, 336] width 190 height 25
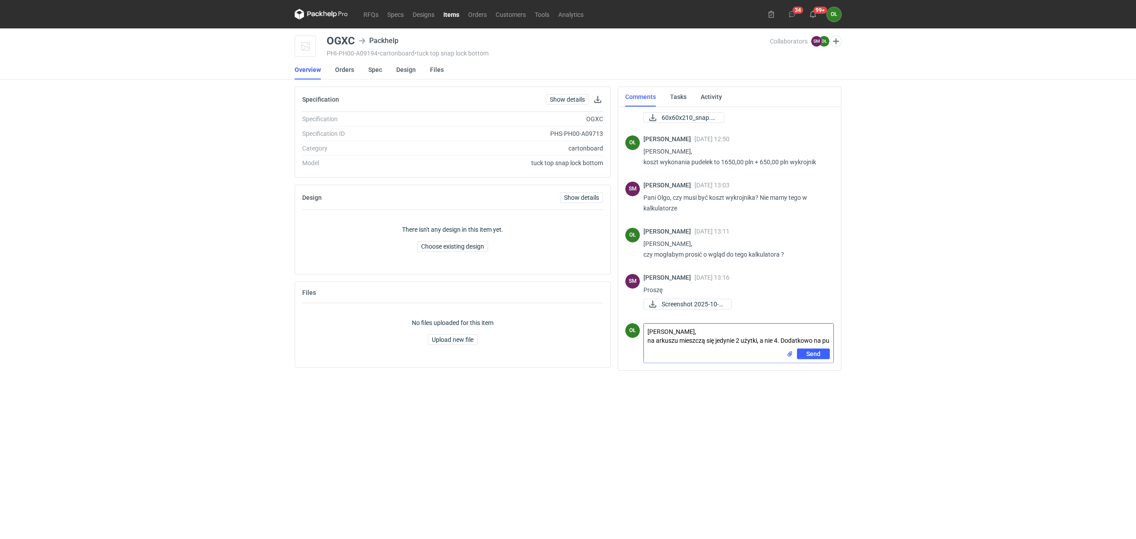
scroll to position [0, 0]
drag, startPoint x: 718, startPoint y: 350, endPoint x: 700, endPoint y: 355, distance: 18.4
click at [700, 355] on textarea "[PERSON_NAME], na arkuszu mieszczą się jedynie 2 użytki, a nie 4. Dodatkowo na …" at bounding box center [739, 340] width 190 height 40
drag, startPoint x: 700, startPoint y: 355, endPoint x: 645, endPoint y: 325, distance: 63.2
click at [645, 325] on textarea "[PERSON_NAME], na arkuszu mieszczą się jedynie 2 użytki, a nie 4. Dodatkowo na …" at bounding box center [739, 340] width 190 height 40
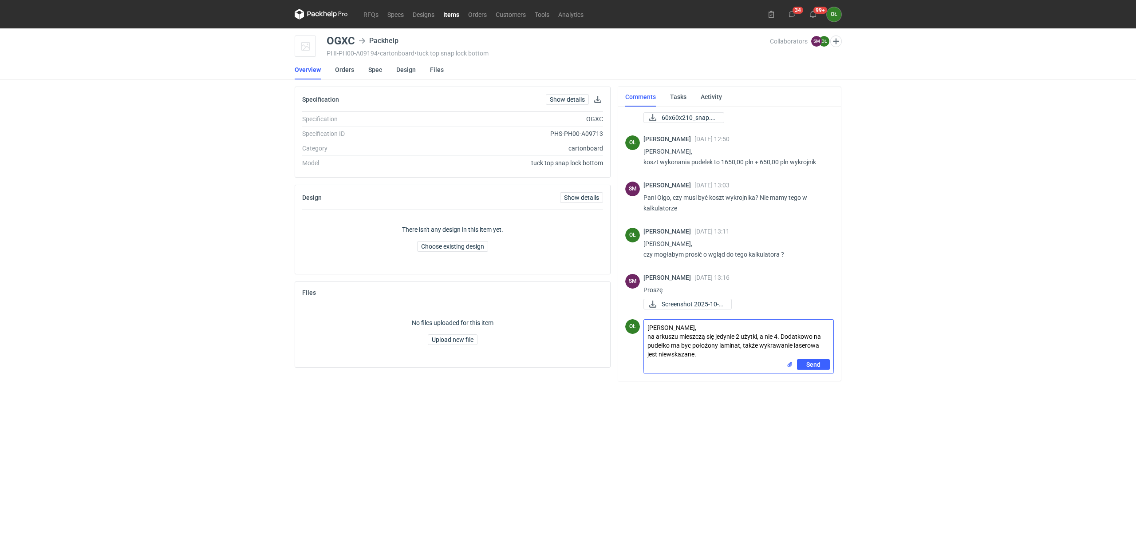
click at [705, 355] on textarea "[PERSON_NAME], na arkuszu mieszczą się jedynie 2 użytki, a nie 4. Dodatkowo na …" at bounding box center [739, 340] width 190 height 40
drag, startPoint x: 705, startPoint y: 355, endPoint x: 637, endPoint y: 332, distance: 72.2
click at [637, 332] on div "OŁ Comment message [PERSON_NAME], na arkuszu mieszczą się jedynie 2 użytki, a n…" at bounding box center [730, 345] width 209 height 58
paste textarea "[PERSON_NAME], na arkuszu mieszczą się jedynie dwa użytki zamiast czterech. Dod…"
drag, startPoint x: 705, startPoint y: 329, endPoint x: 624, endPoint y: 327, distance: 80.8
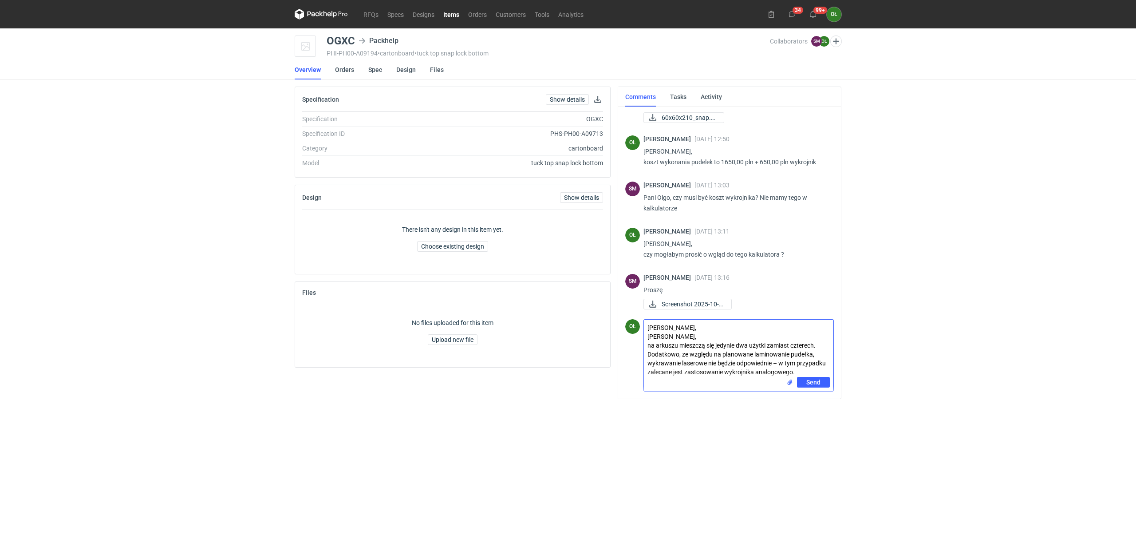
click at [624, 327] on div "SM [PERSON_NAME] [DATE] 10:22 Dzień dobry, proszę o siatkę i potwierdzenie ceny…" at bounding box center [729, 253] width 223 height 292
type textarea "[PERSON_NAME], na arkuszu mieszczą się jedynie dwa użytki zamiast czterech. Dod…"
click at [812, 365] on textarea "[PERSON_NAME], na arkuszu mieszczą się jedynie dwa użytki zamiast czterech. Dod…" at bounding box center [739, 348] width 190 height 57
click at [818, 380] on span "Send" at bounding box center [814, 382] width 14 height 6
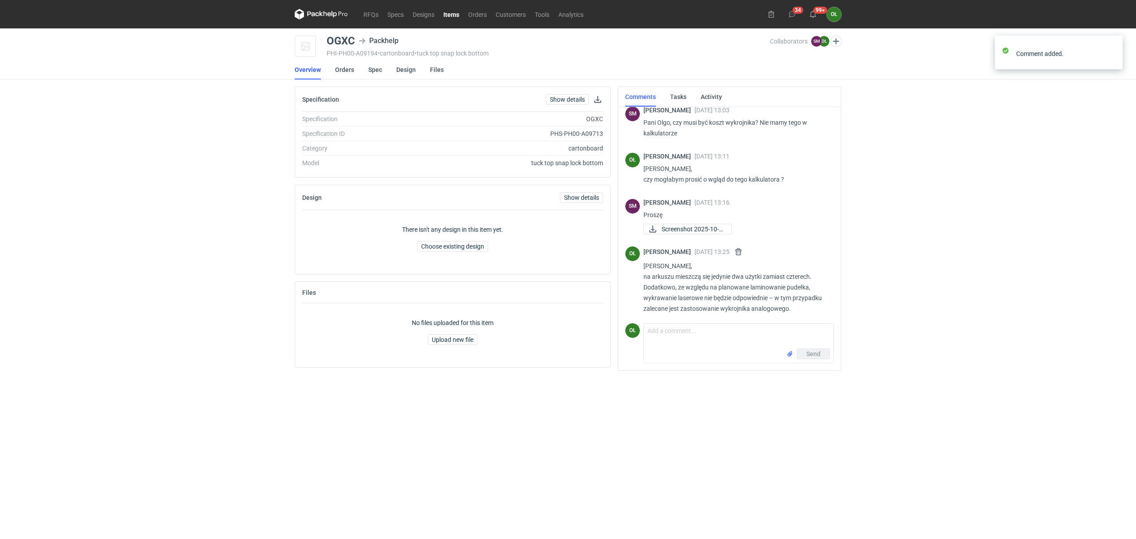
scroll to position [189, 0]
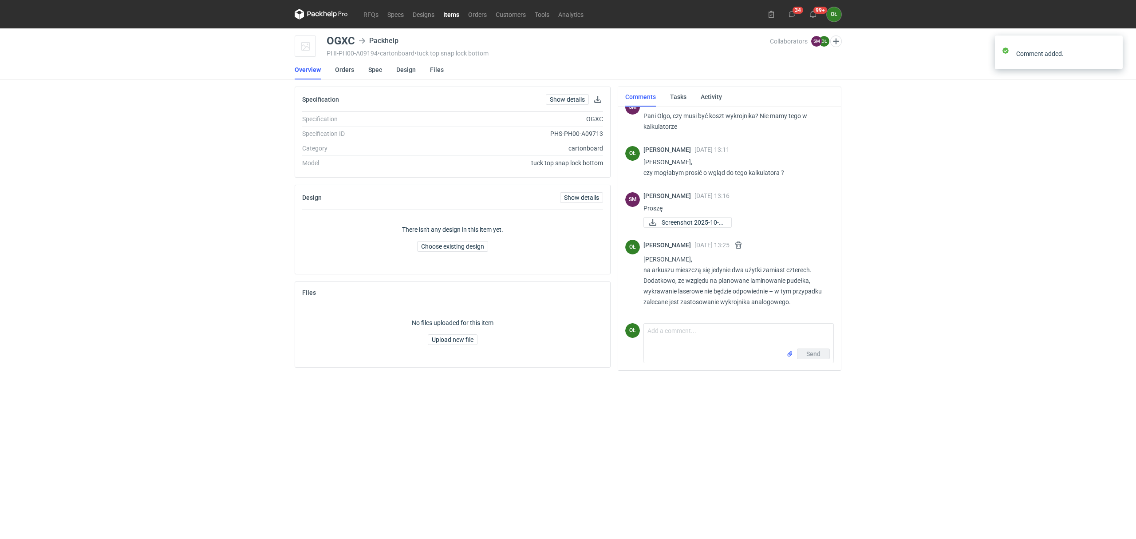
click at [2, 124] on div "RFQs Specs Designs Items Orders Customers Tools Analytics 34 99+ OŁ [PERSON_NAM…" at bounding box center [568, 269] width 1136 height 539
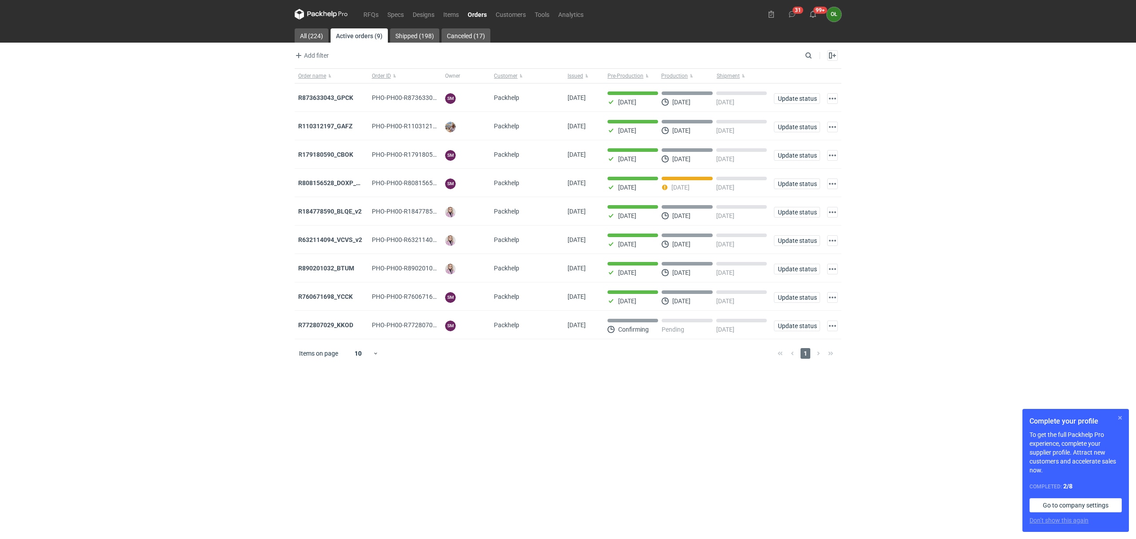
click at [1117, 418] on button "button" at bounding box center [1120, 417] width 11 height 11
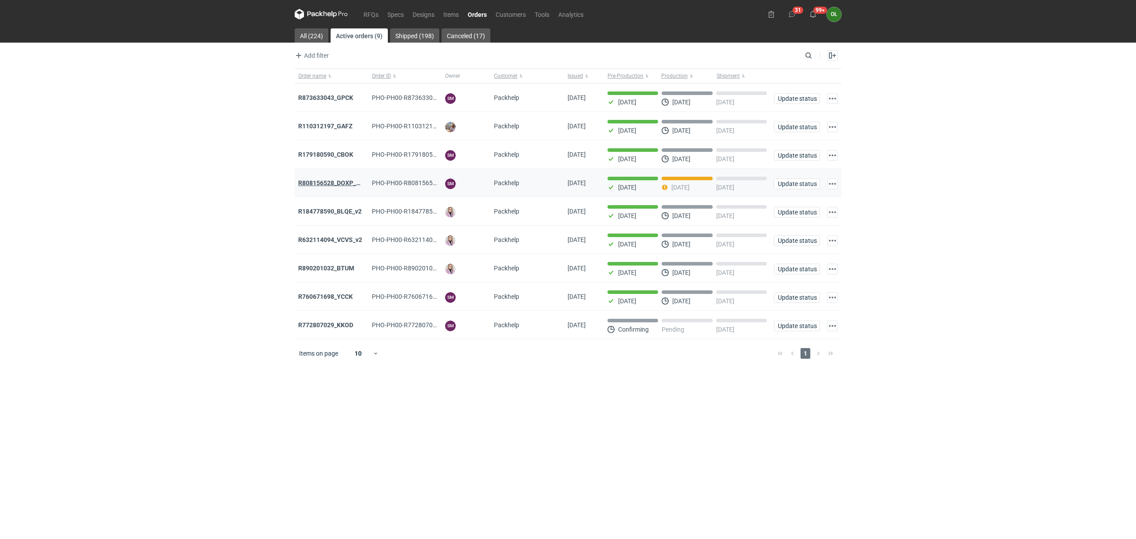
click at [337, 183] on strong "R808156528_DOXP_QFAF_BZBP_ZUYK_WQLV_OKHN_JELH_EVFV_FTDR_ZOWV_CHID_YARY_QVFE_PQS…" at bounding box center [454, 182] width 313 height 7
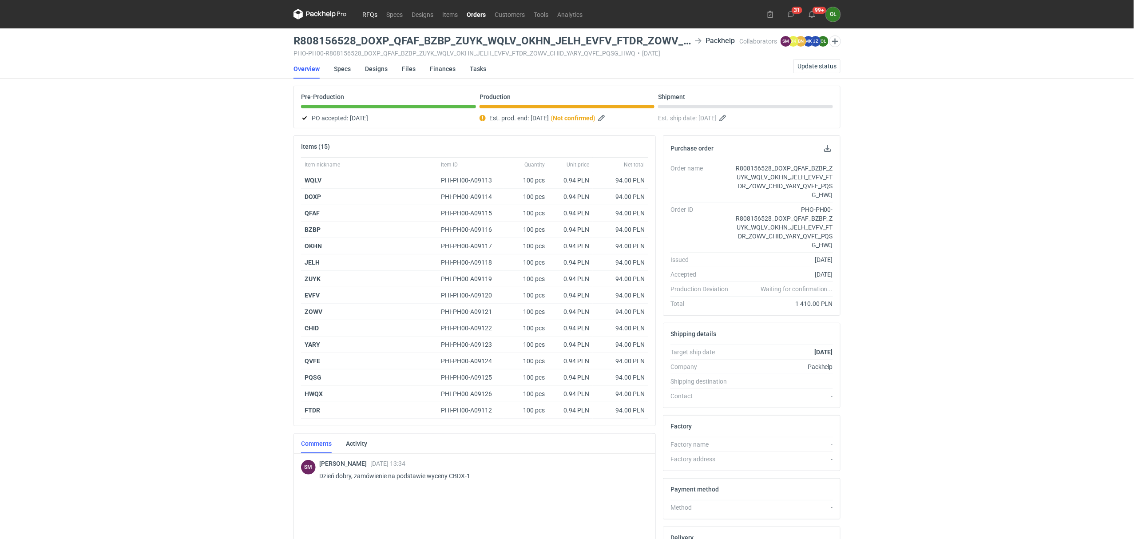
click at [374, 14] on link "RFQs" at bounding box center [370, 14] width 24 height 11
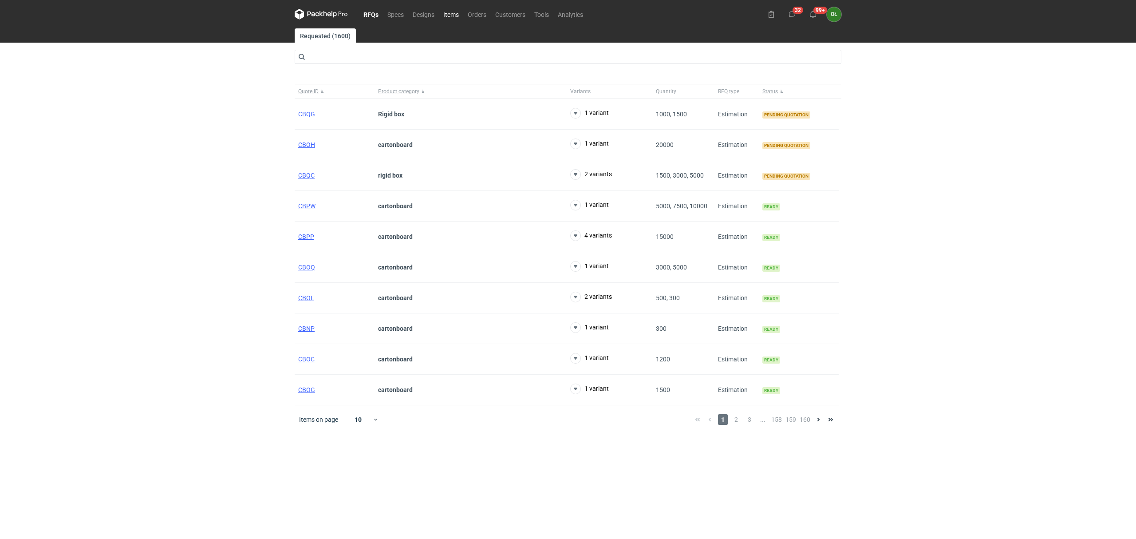
click at [447, 11] on link "Items" at bounding box center [451, 14] width 24 height 11
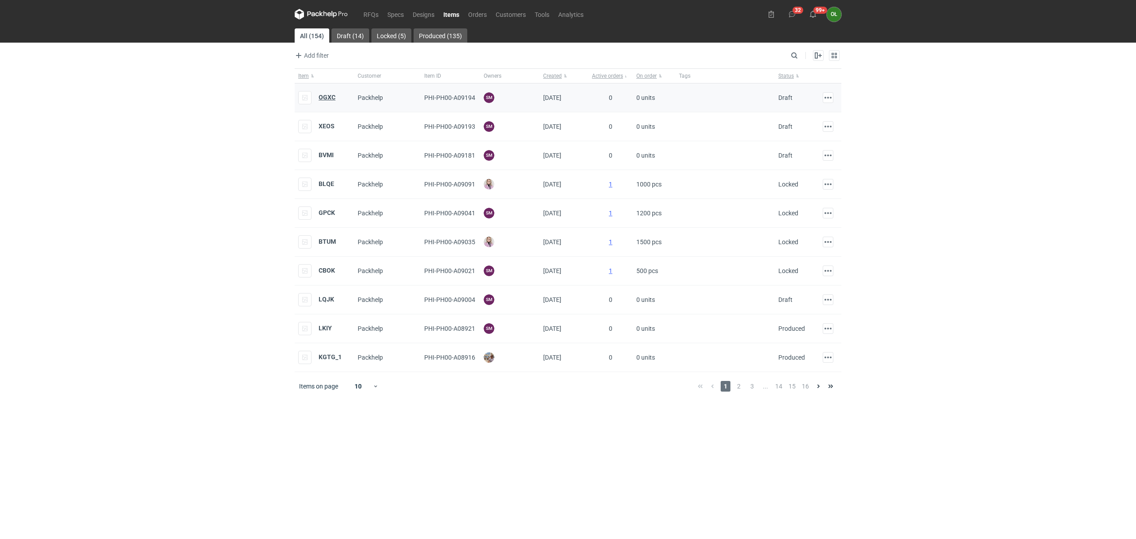
click at [334, 98] on strong "OGXC" at bounding box center [327, 97] width 17 height 7
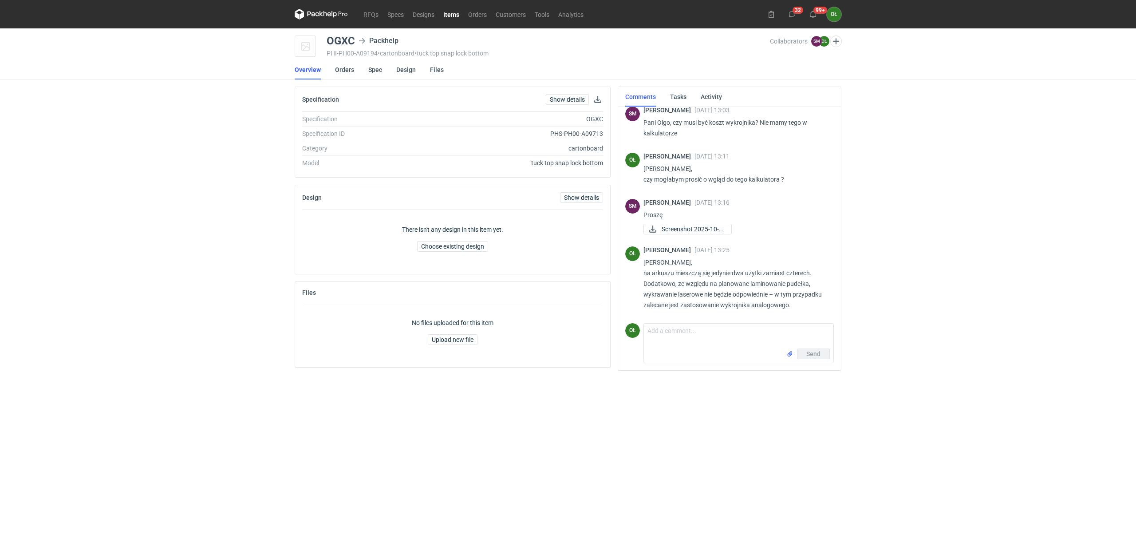
scroll to position [185, 0]
